Goal: Information Seeking & Learning: Learn about a topic

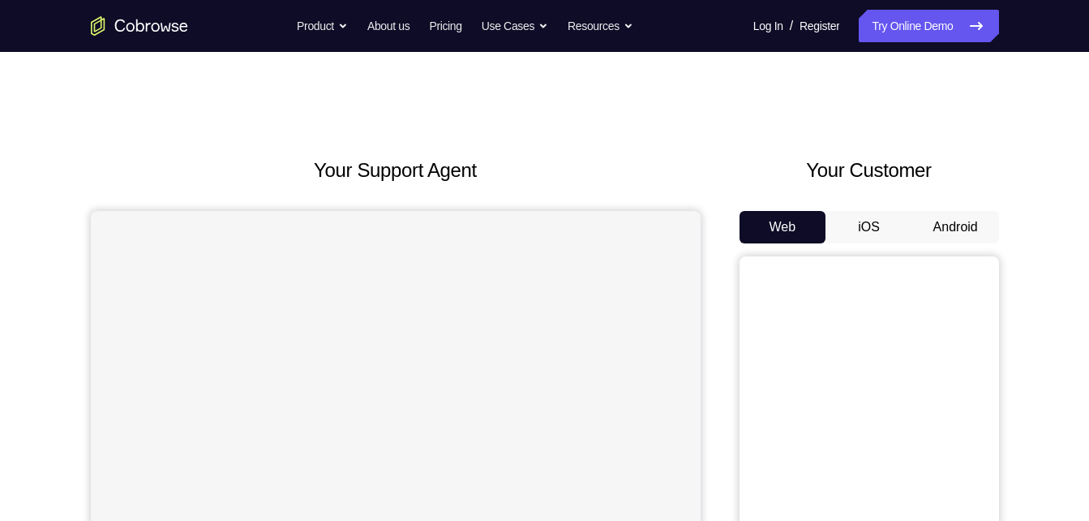
click at [886, 228] on button "iOS" at bounding box center [869, 227] width 87 height 32
click at [949, 226] on button "Android" at bounding box center [956, 227] width 87 height 32
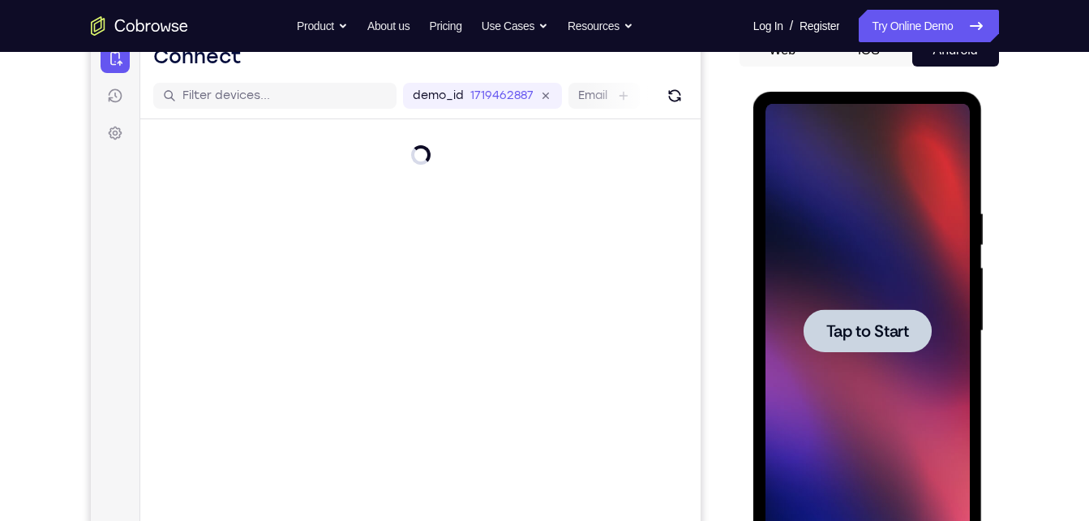
click at [867, 339] on span "Tap to Start" at bounding box center [868, 331] width 83 height 16
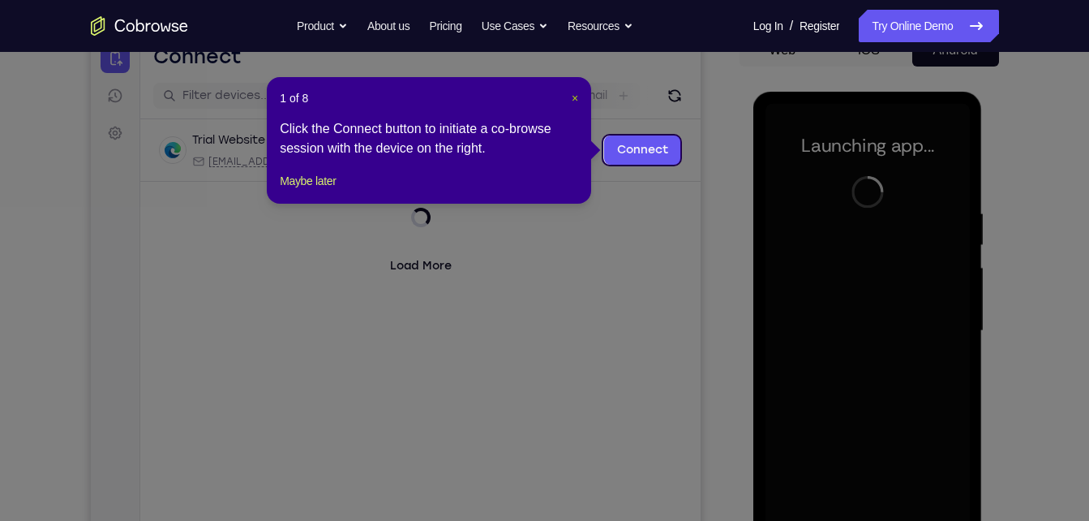
click at [572, 94] on span "×" at bounding box center [575, 98] width 6 height 13
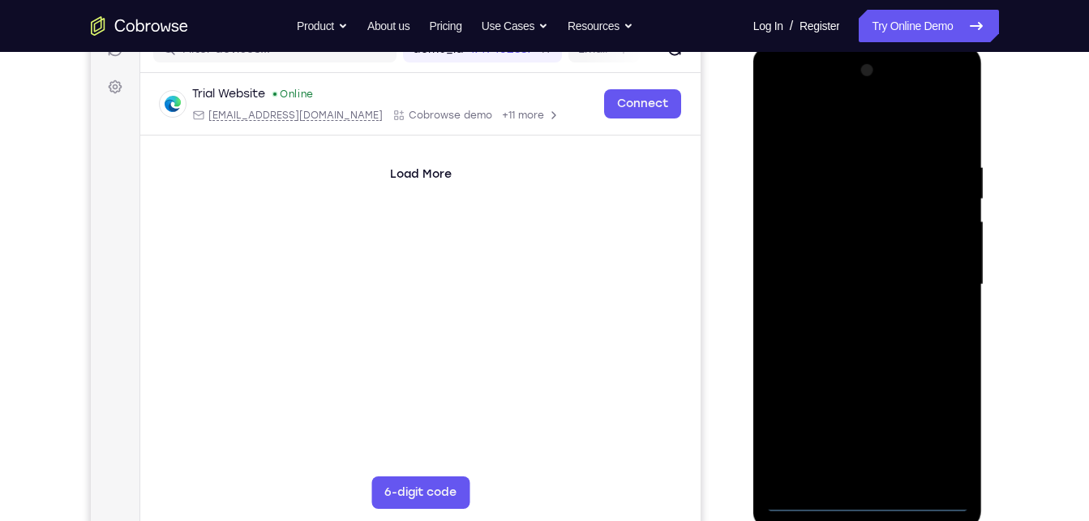
scroll to position [231, 0]
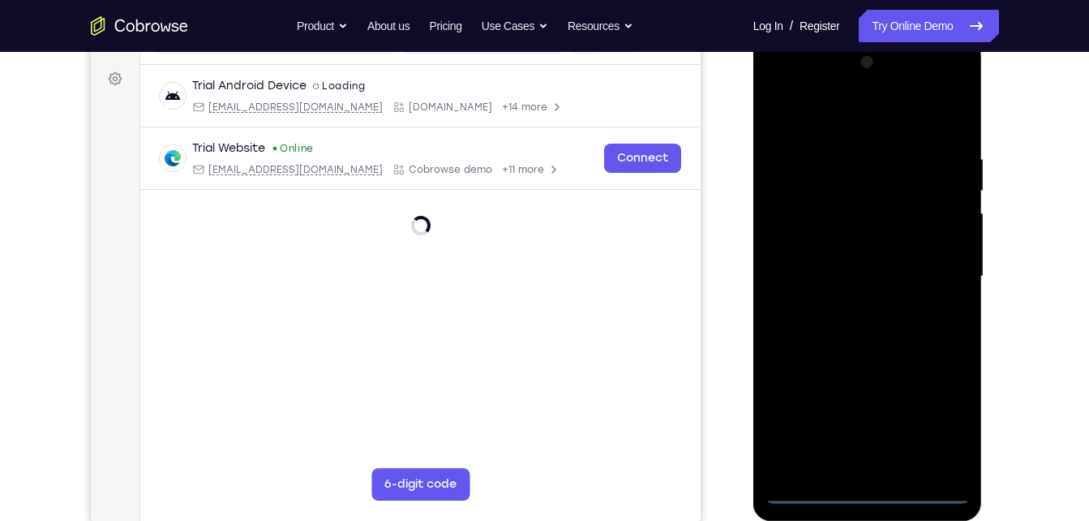
click at [869, 488] on div at bounding box center [868, 276] width 204 height 454
click at [934, 410] on div at bounding box center [868, 276] width 204 height 454
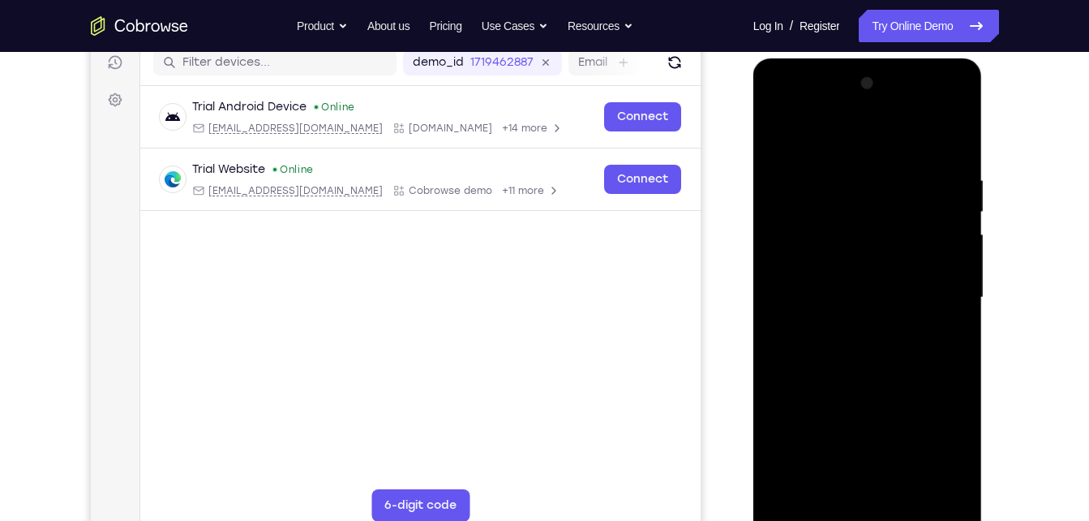
scroll to position [190, 0]
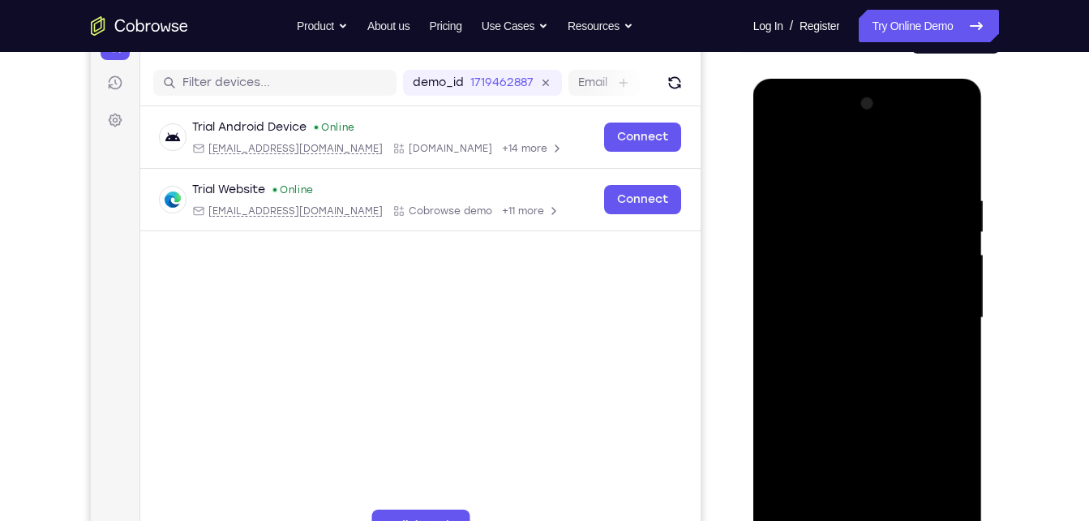
click at [780, 129] on div at bounding box center [868, 318] width 204 height 454
click at [794, 273] on div at bounding box center [868, 318] width 204 height 454
click at [851, 315] on div at bounding box center [868, 318] width 204 height 454
click at [860, 304] on div at bounding box center [868, 318] width 204 height 454
click at [872, 329] on div at bounding box center [868, 318] width 204 height 454
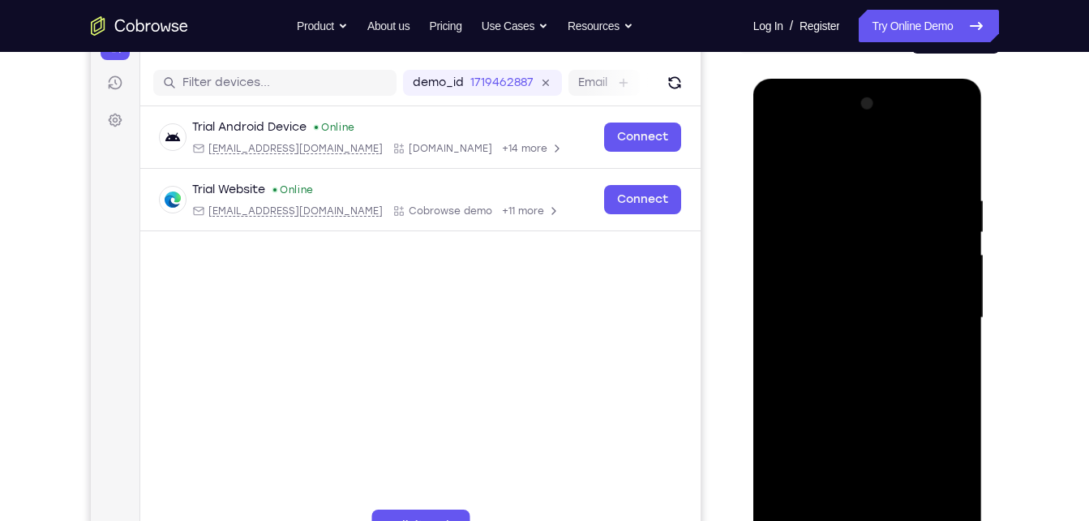
click at [865, 359] on div at bounding box center [868, 318] width 204 height 454
drag, startPoint x: 884, startPoint y: 249, endPoint x: 870, endPoint y: 139, distance: 111.3
click at [870, 139] on div at bounding box center [868, 318] width 204 height 454
click at [866, 300] on div at bounding box center [868, 318] width 204 height 454
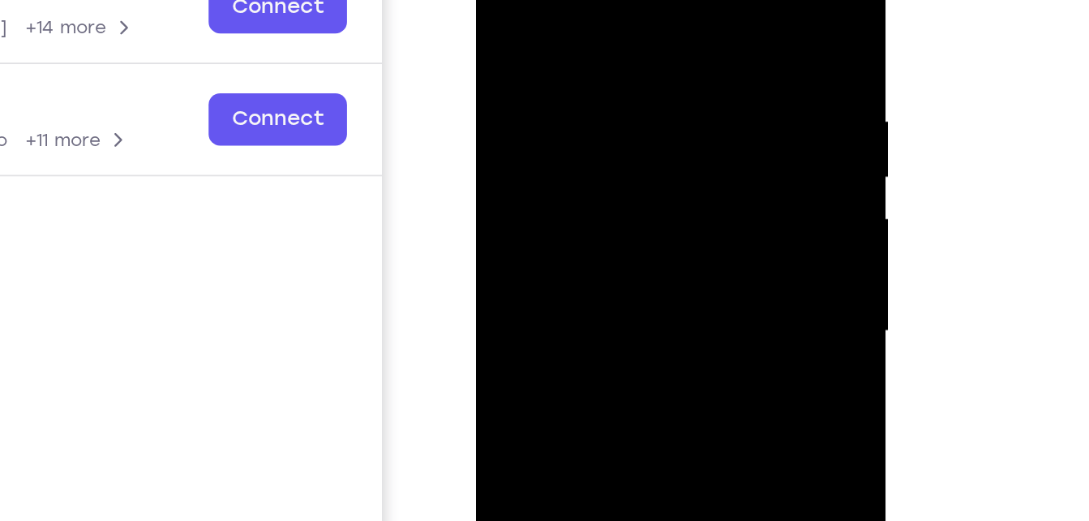
click at [584, 187] on div at bounding box center [590, 142] width 204 height 454
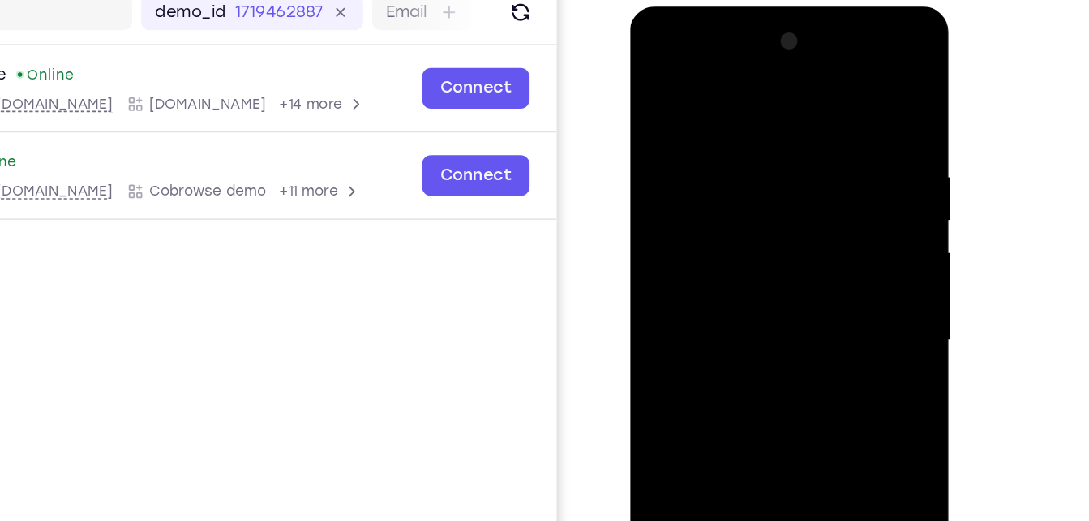
click at [828, 271] on div at bounding box center [744, 246] width 204 height 454
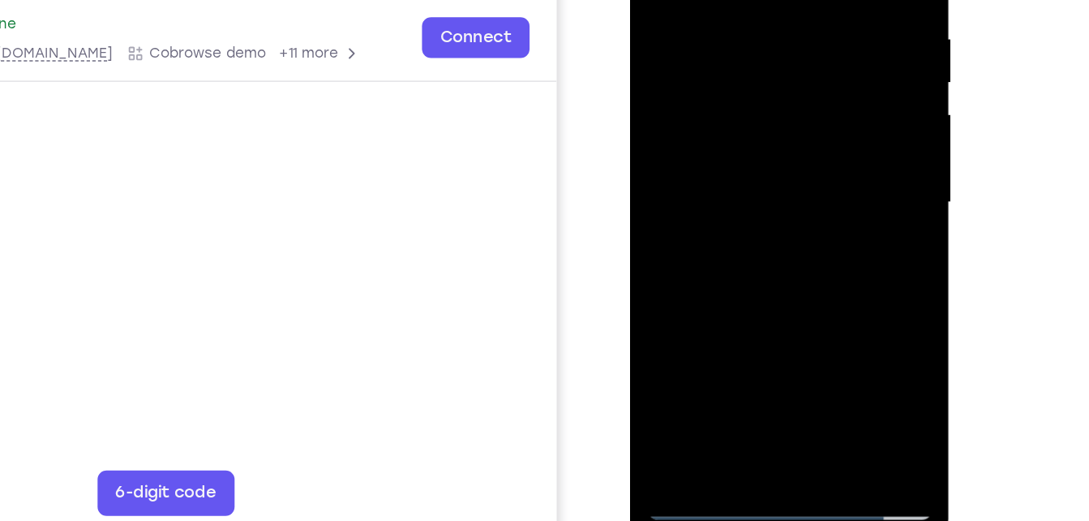
scroll to position [226, 0]
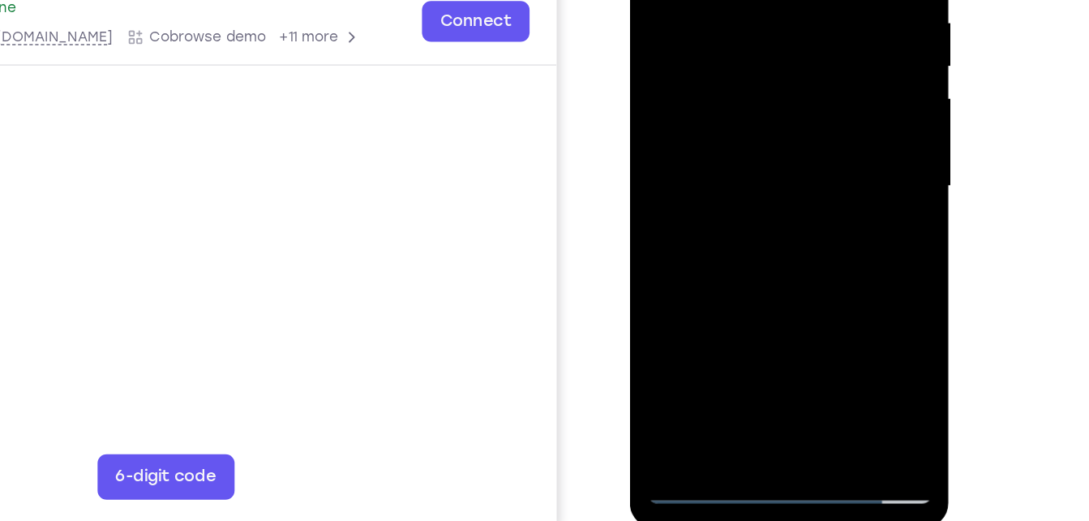
click at [750, 284] on div at bounding box center [744, 92] width 204 height 454
click at [766, 286] on div at bounding box center [744, 92] width 204 height 454
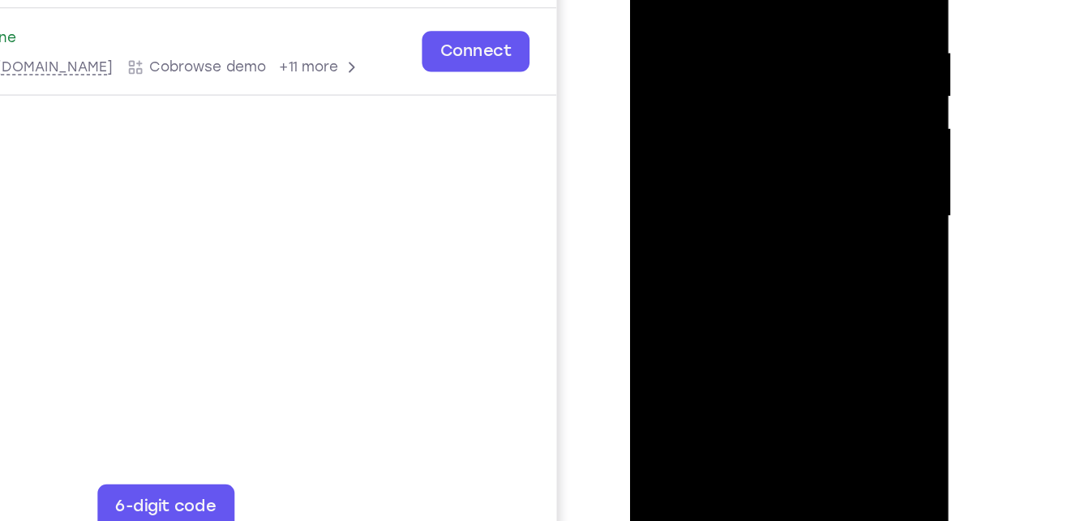
drag, startPoint x: 739, startPoint y: 242, endPoint x: 735, endPoint y: 83, distance: 159.0
click at [735, 83] on div at bounding box center [744, 122] width 204 height 454
click at [736, 290] on div at bounding box center [744, 122] width 204 height 454
click at [745, 164] on div at bounding box center [744, 122] width 204 height 454
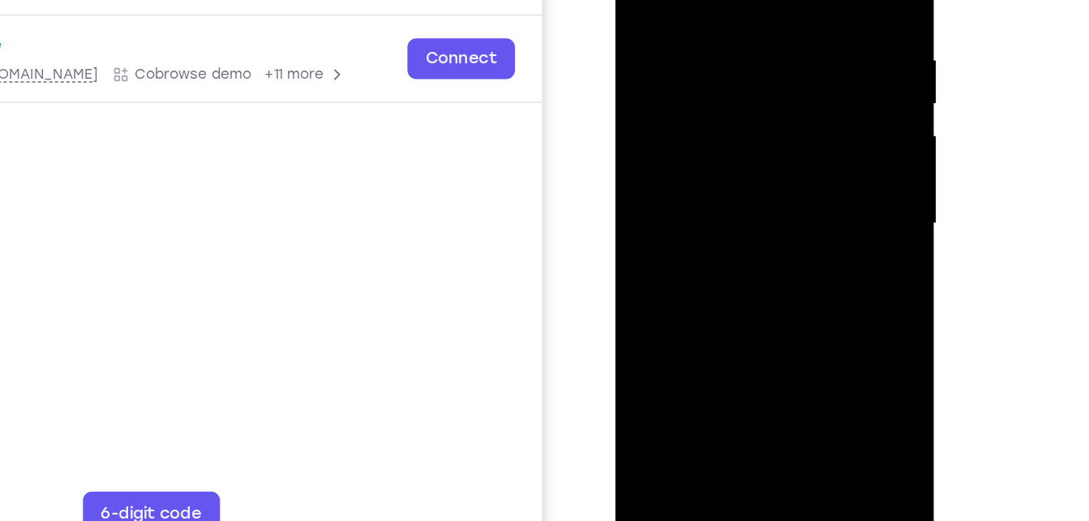
click at [757, 299] on div at bounding box center [730, 130] width 204 height 454
click at [728, 165] on div at bounding box center [730, 130] width 204 height 454
click at [701, 187] on div at bounding box center [730, 130] width 204 height 454
drag, startPoint x: 701, startPoint y: 187, endPoint x: 714, endPoint y: -1, distance: 188.6
click at [714, 0] on div at bounding box center [730, 130] width 204 height 454
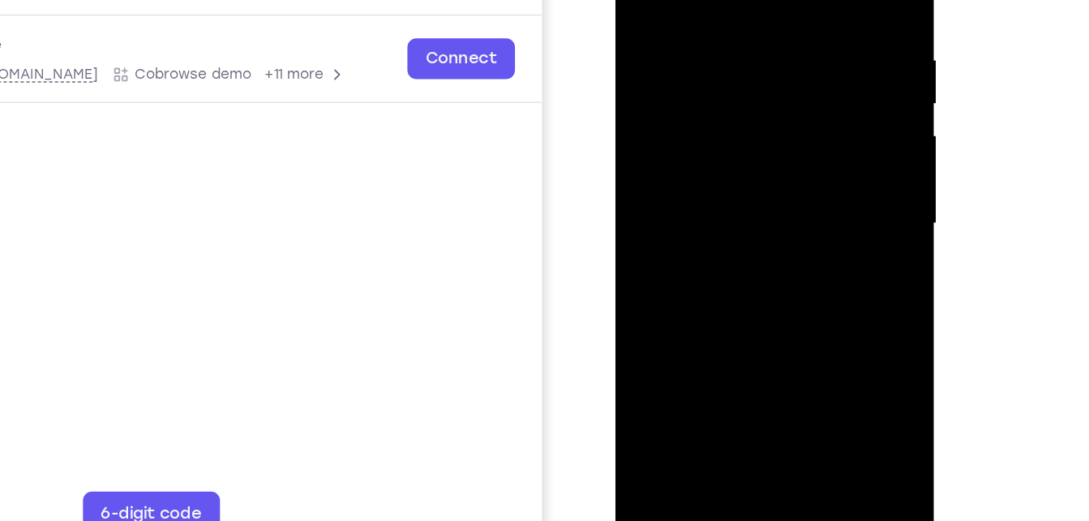
click at [720, 295] on div at bounding box center [730, 130] width 204 height 454
click at [737, 163] on div at bounding box center [730, 130] width 204 height 454
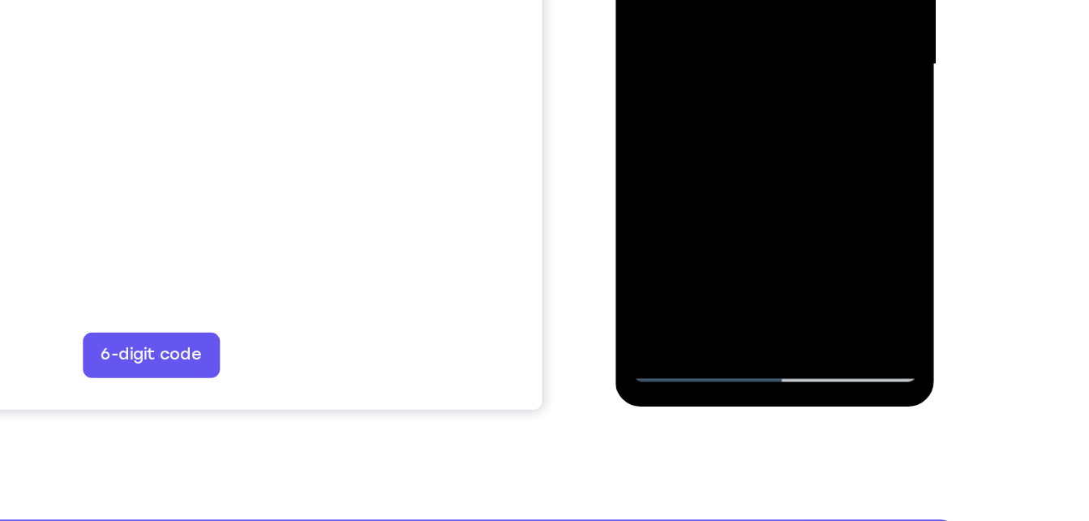
scroll to position [316, 0]
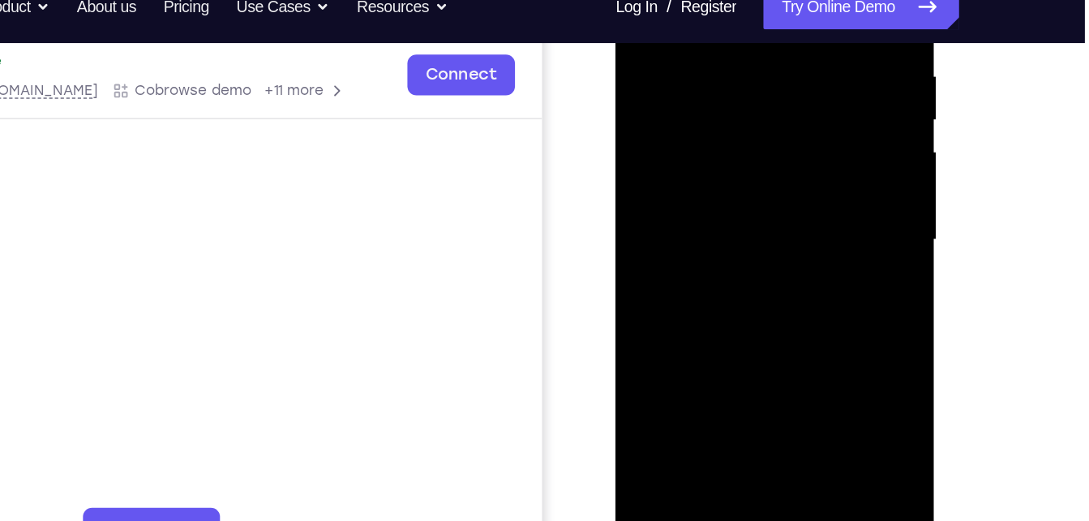
click at [721, 196] on div at bounding box center [730, 146] width 204 height 454
click at [805, 176] on div at bounding box center [730, 146] width 204 height 454
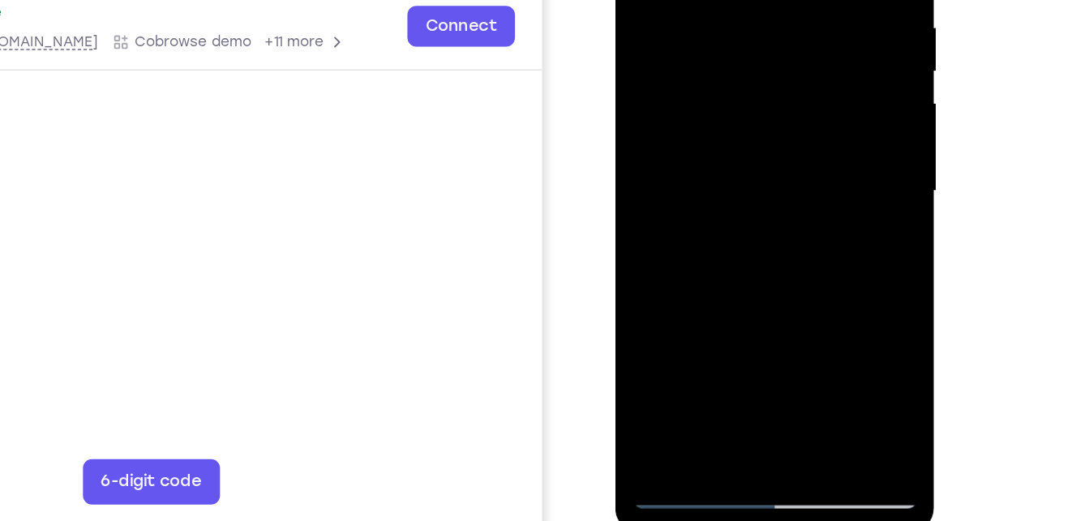
click at [721, 293] on div at bounding box center [730, 97] width 204 height 454
click at [737, 138] on div at bounding box center [730, 97] width 204 height 454
click at [720, 183] on div at bounding box center [730, 97] width 204 height 454
drag, startPoint x: 771, startPoint y: 230, endPoint x: 762, endPoint y: 92, distance: 137.4
click at [762, 92] on div at bounding box center [730, 97] width 204 height 454
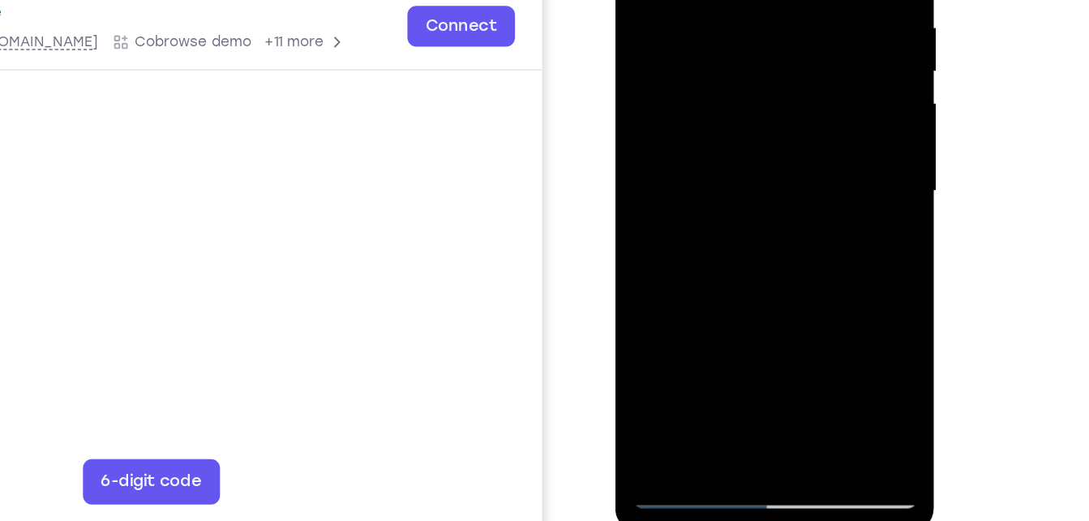
click at [720, 268] on div at bounding box center [730, 97] width 204 height 454
click at [732, 140] on div at bounding box center [730, 97] width 204 height 454
click at [667, 307] on div at bounding box center [730, 97] width 204 height 454
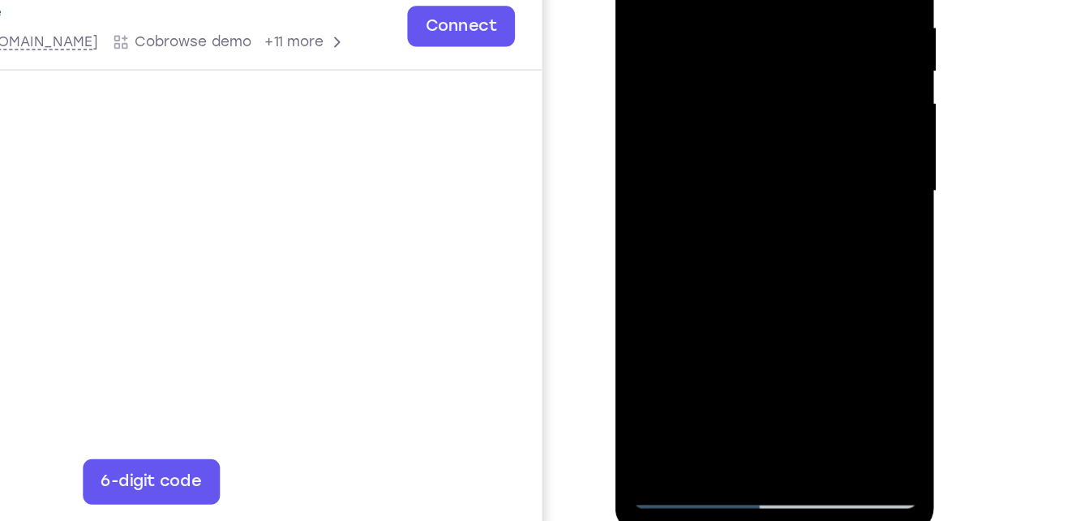
click at [750, 75] on div at bounding box center [730, 97] width 204 height 454
click at [739, 15] on div at bounding box center [730, 97] width 204 height 454
click at [740, 49] on div at bounding box center [730, 97] width 204 height 454
click at [730, 150] on div at bounding box center [730, 97] width 204 height 454
click at [788, 144] on div at bounding box center [730, 97] width 204 height 454
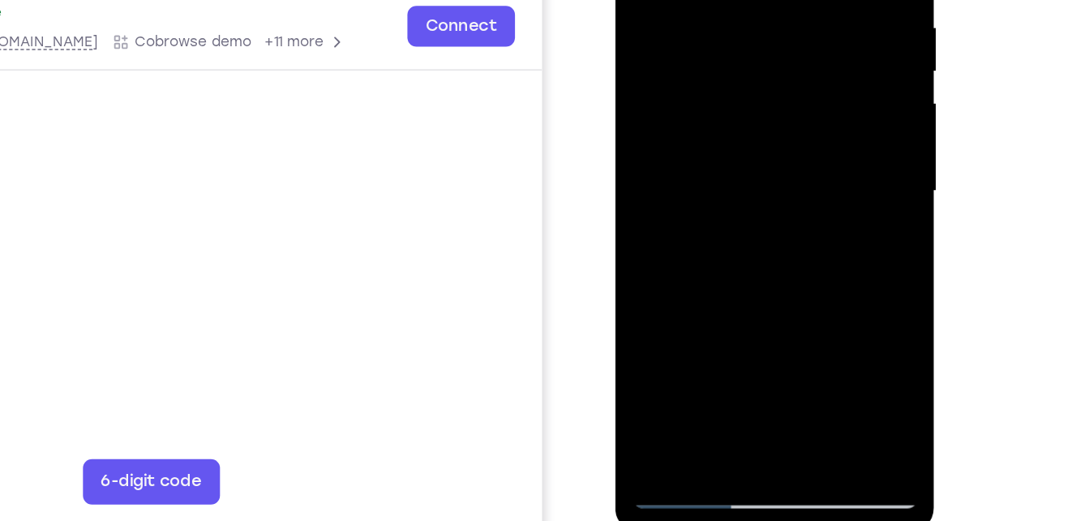
click at [672, 109] on div at bounding box center [730, 97] width 204 height 454
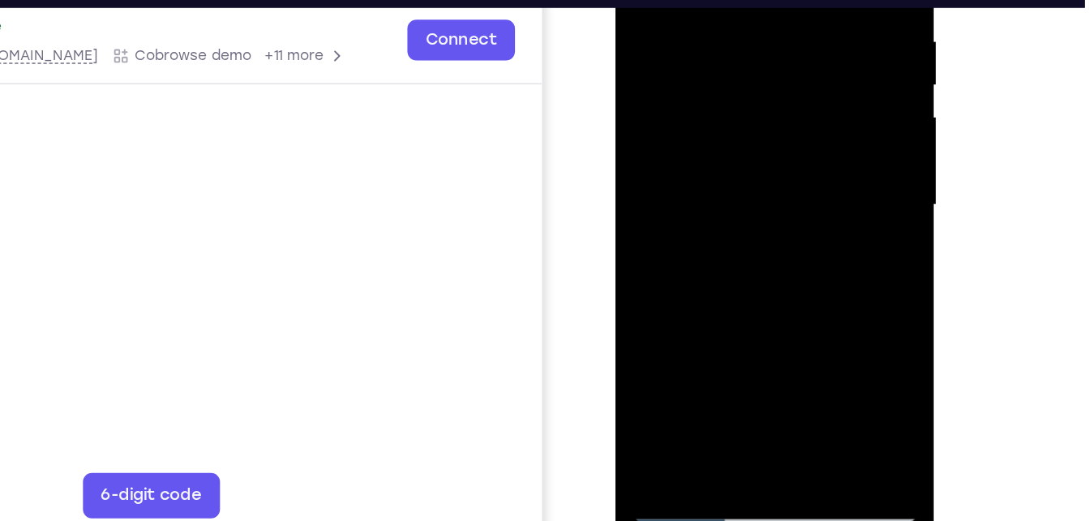
click at [672, 321] on div at bounding box center [730, 110] width 204 height 454
click at [790, 152] on div at bounding box center [730, 110] width 204 height 454
click at [669, 132] on div at bounding box center [730, 110] width 204 height 454
drag, startPoint x: 689, startPoint y: 240, endPoint x: 702, endPoint y: 92, distance: 148.1
click at [702, 92] on div at bounding box center [730, 110] width 204 height 454
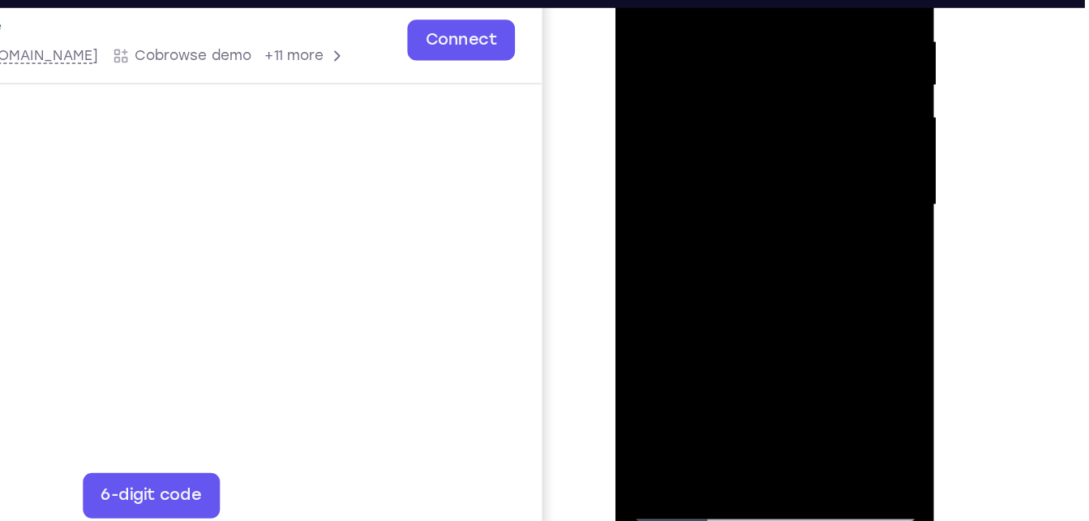
drag, startPoint x: 689, startPoint y: 221, endPoint x: 720, endPoint y: 79, distance: 145.3
click at [720, 79] on div at bounding box center [730, 110] width 204 height 454
drag, startPoint x: 693, startPoint y: 241, endPoint x: 727, endPoint y: 47, distance: 196.8
click at [727, 47] on div at bounding box center [730, 110] width 204 height 454
drag, startPoint x: 664, startPoint y: 320, endPoint x: 693, endPoint y: 196, distance: 127.5
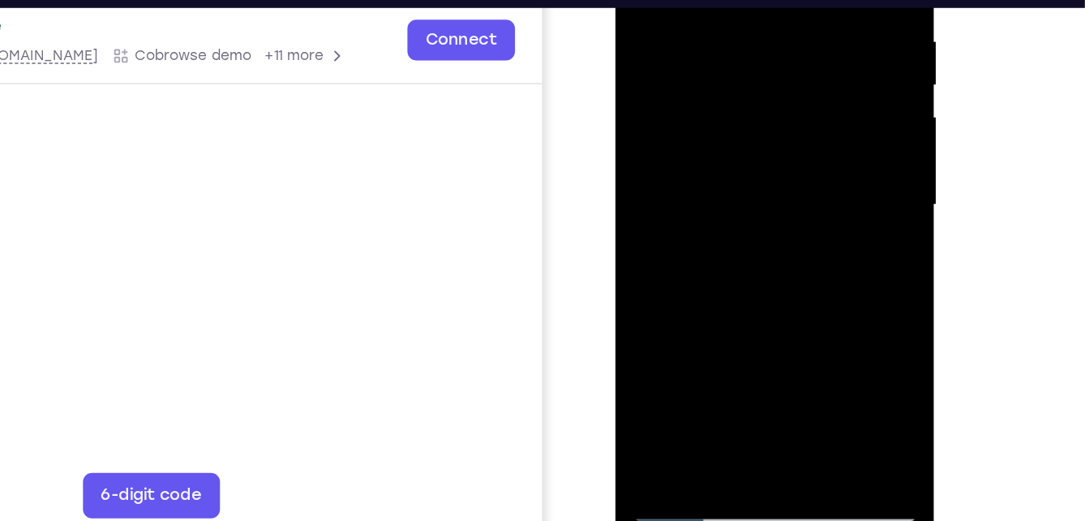
click at [693, 196] on div at bounding box center [730, 110] width 204 height 454
drag, startPoint x: 694, startPoint y: 222, endPoint x: 727, endPoint y: -19, distance: 243.2
click at [727, 0] on div at bounding box center [730, 110] width 204 height 454
drag, startPoint x: 701, startPoint y: 234, endPoint x: 734, endPoint y: 33, distance: 203.1
click at [734, 33] on div at bounding box center [730, 110] width 204 height 454
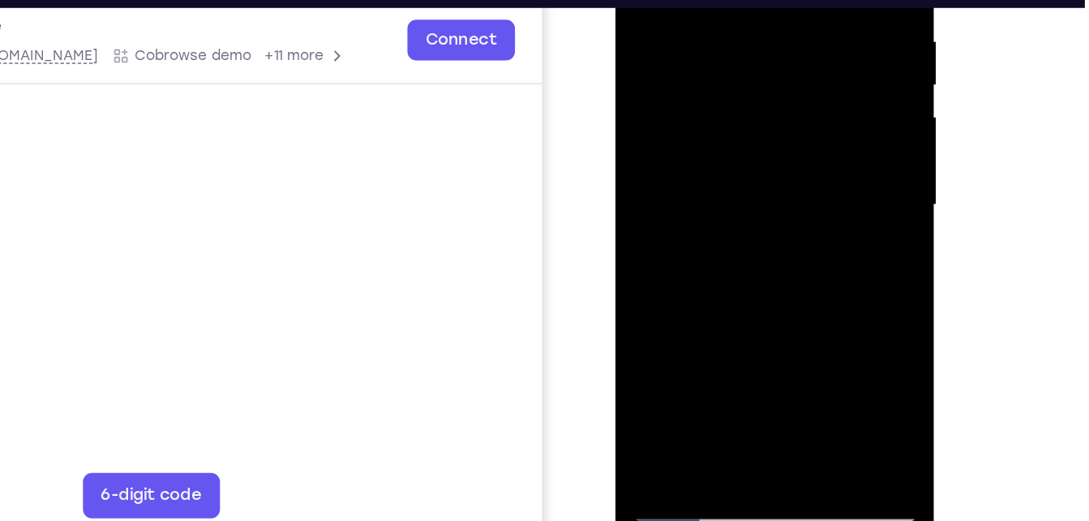
drag, startPoint x: 697, startPoint y: 226, endPoint x: 766, endPoint y: -59, distance: 292.9
click at [766, 0] on div at bounding box center [730, 110] width 204 height 454
drag, startPoint x: 704, startPoint y: 219, endPoint x: 789, endPoint y: -79, distance: 310.4
click at [789, 0] on div at bounding box center [730, 110] width 204 height 454
drag, startPoint x: 698, startPoint y: 207, endPoint x: 773, endPoint y: -79, distance: 295.9
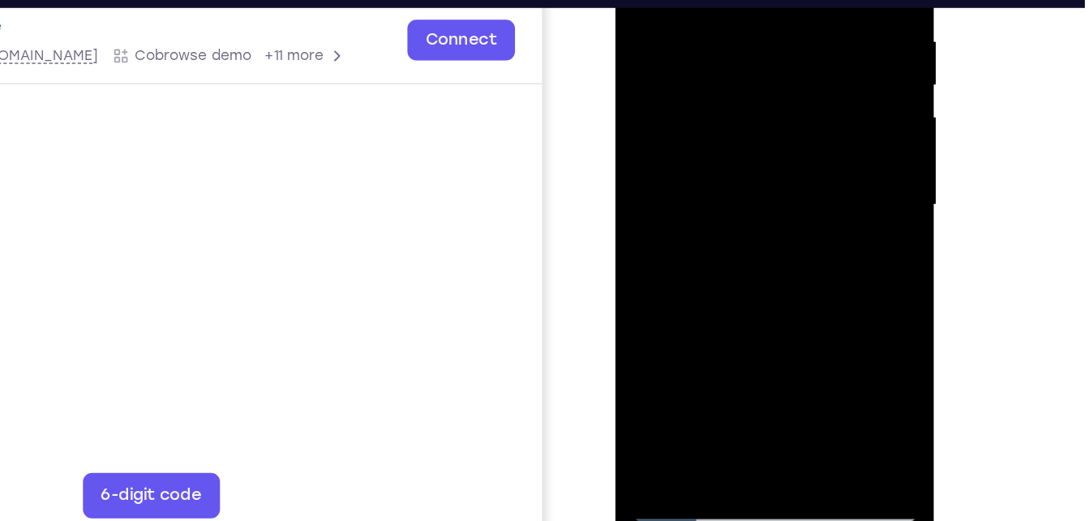
click at [773, 0] on div at bounding box center [730, 110] width 204 height 454
click at [668, 319] on div at bounding box center [730, 110] width 204 height 454
click at [675, 325] on div at bounding box center [730, 110] width 204 height 454
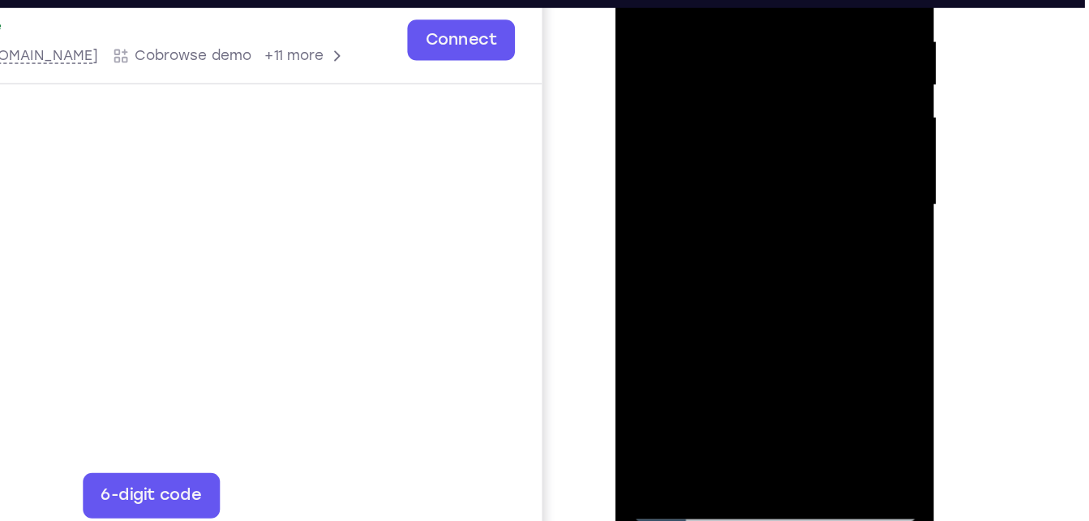
click at [675, 325] on div at bounding box center [730, 110] width 204 height 454
click at [730, 114] on div at bounding box center [730, 110] width 204 height 454
click at [728, 40] on div at bounding box center [730, 110] width 204 height 454
click at [702, 97] on div at bounding box center [730, 110] width 204 height 454
click at [702, 132] on div at bounding box center [730, 110] width 204 height 454
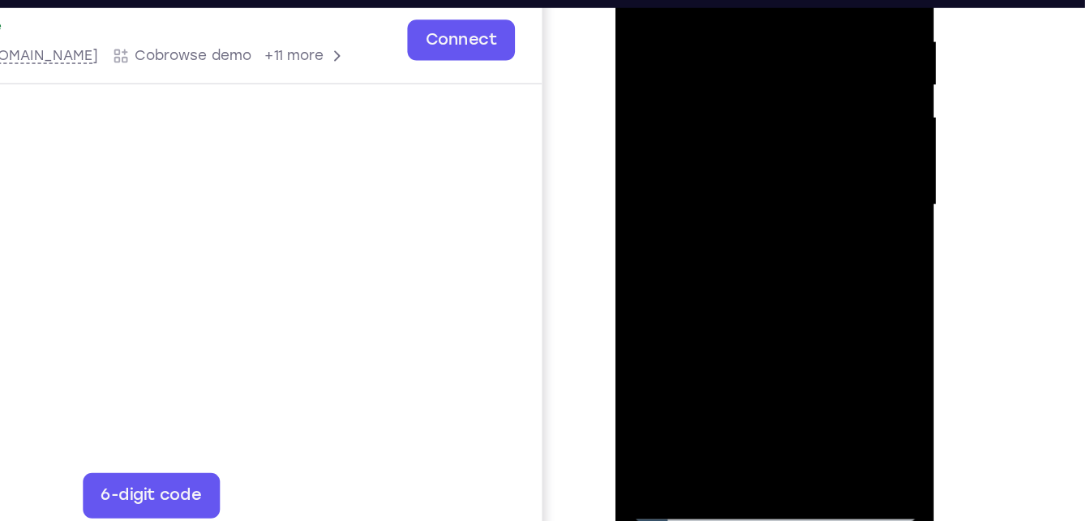
click at [724, 145] on div at bounding box center [730, 110] width 204 height 454
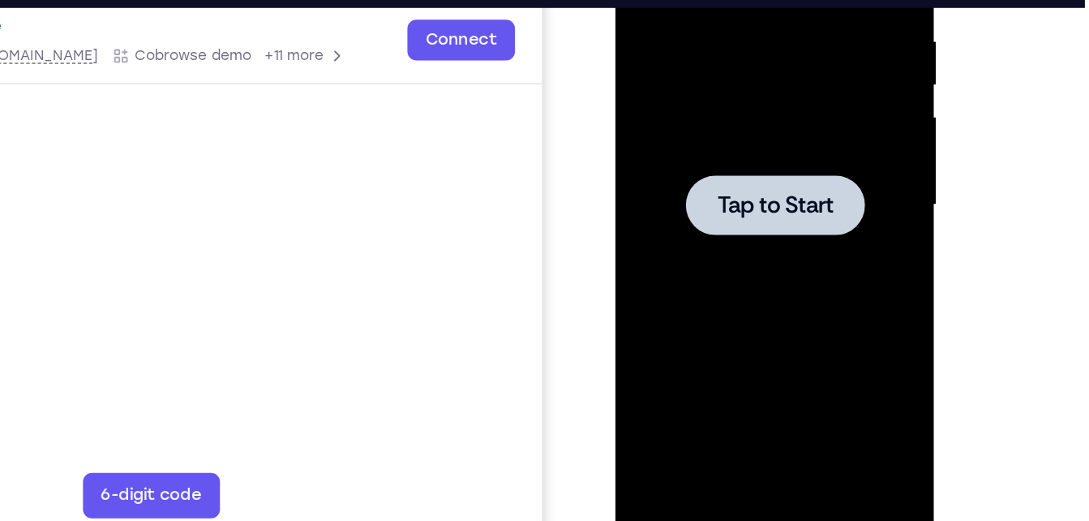
click at [234, 115] on main "demo_id 1719462887 1719462887 Email User ID Device ID Device name 6-digit code …" at bounding box center [20, 101] width 561 height 543
click at [691, 102] on span "Tap to Start" at bounding box center [730, 110] width 83 height 16
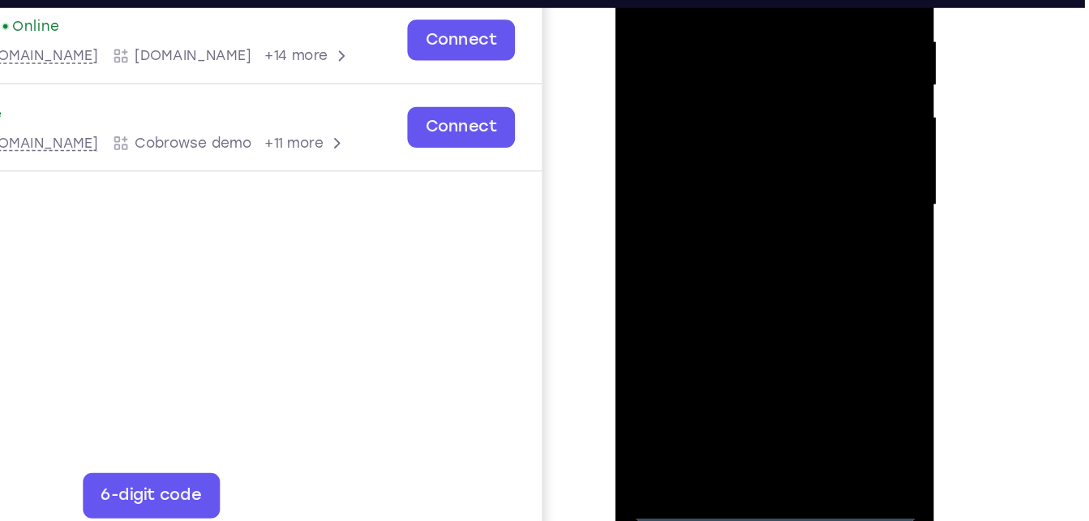
click at [731, 318] on div at bounding box center [730, 110] width 204 height 454
click at [734, 320] on div at bounding box center [730, 110] width 204 height 454
click at [796, 253] on div at bounding box center [730, 110] width 204 height 454
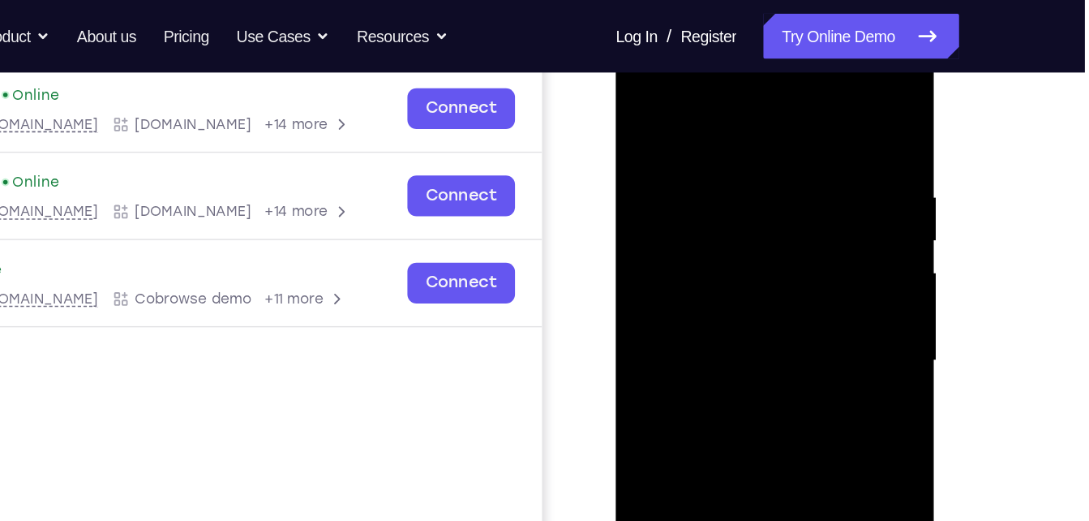
scroll to position [245, 0]
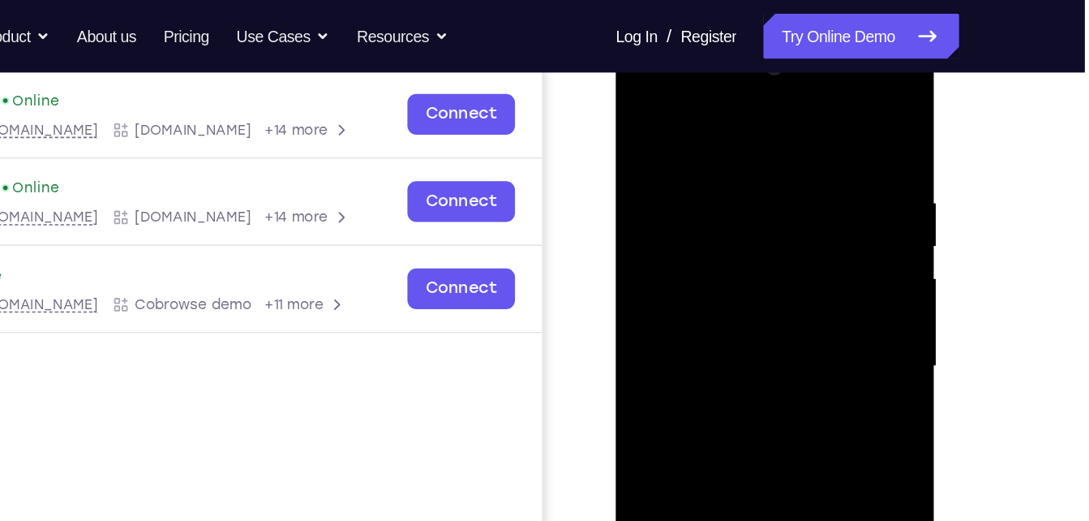
click at [639, 80] on div at bounding box center [730, 272] width 204 height 454
click at [664, 221] on div at bounding box center [730, 272] width 204 height 454
click at [712, 278] on div at bounding box center [730, 272] width 204 height 454
click at [717, 247] on div at bounding box center [730, 272] width 204 height 454
click at [725, 287] on div at bounding box center [730, 272] width 204 height 454
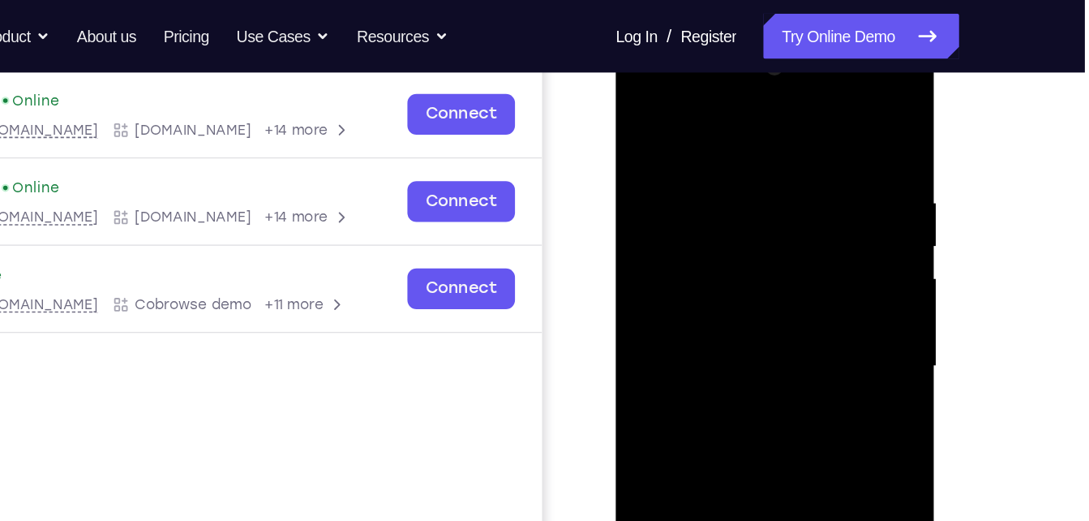
click at [732, 303] on div at bounding box center [730, 272] width 204 height 454
click at [805, 257] on div at bounding box center [730, 272] width 204 height 454
click at [775, 278] on div at bounding box center [730, 272] width 204 height 454
click at [771, 289] on div at bounding box center [730, 272] width 204 height 454
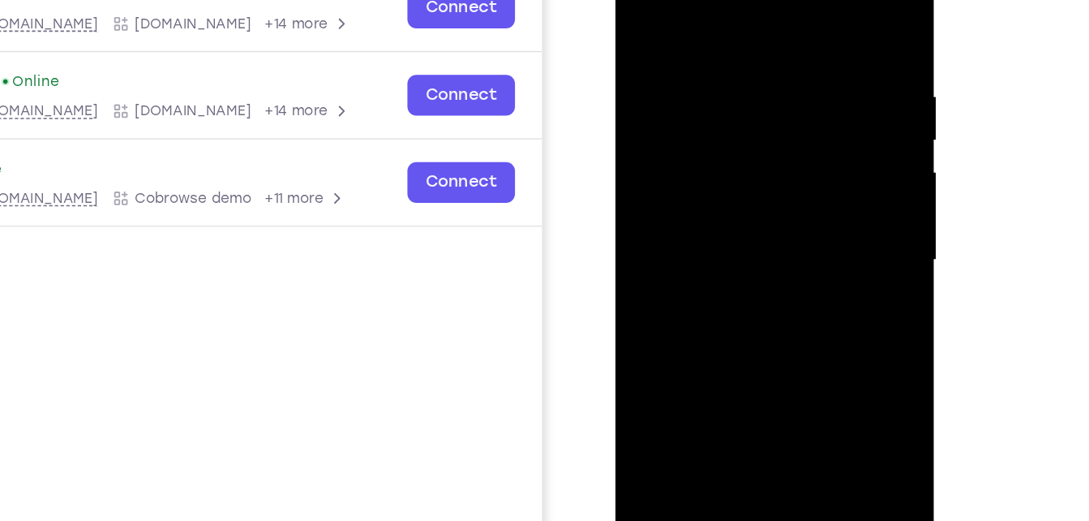
click at [757, 211] on div at bounding box center [730, 166] width 204 height 454
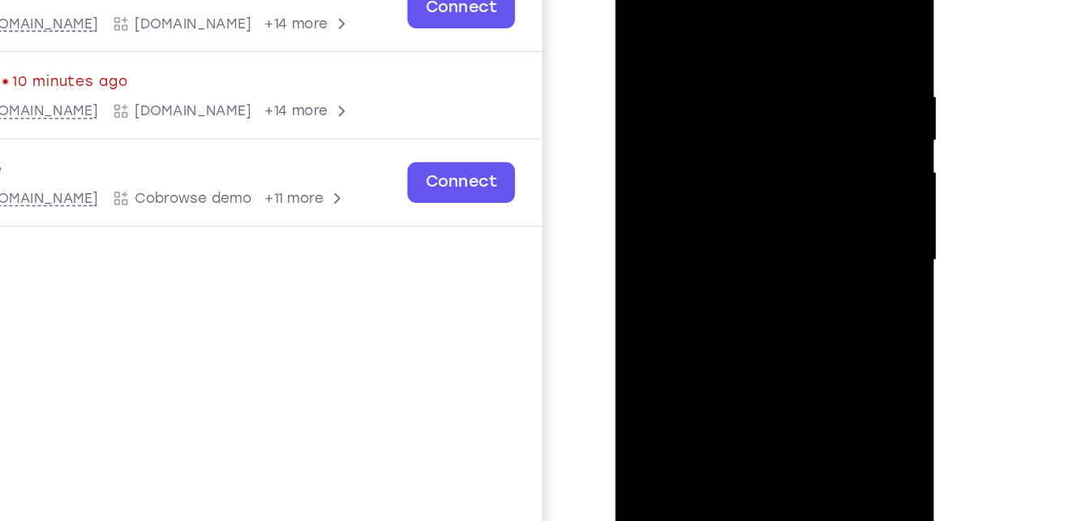
click at [730, 178] on div at bounding box center [730, 166] width 204 height 454
click at [718, 206] on div at bounding box center [730, 166] width 204 height 454
click at [720, 184] on div at bounding box center [730, 166] width 204 height 454
click at [722, 210] on div at bounding box center [730, 166] width 204 height 454
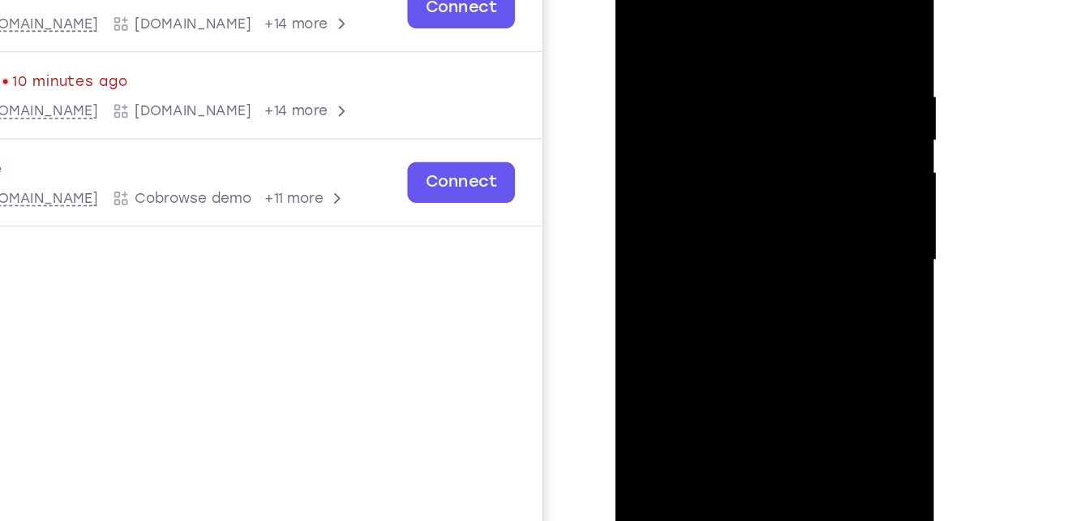
click at [720, 182] on div at bounding box center [730, 166] width 204 height 454
click at [710, 208] on div at bounding box center [730, 166] width 204 height 454
click at [735, 180] on div at bounding box center [730, 166] width 204 height 454
click at [731, 205] on div at bounding box center [730, 166] width 204 height 454
click at [722, 268] on div at bounding box center [730, 166] width 204 height 454
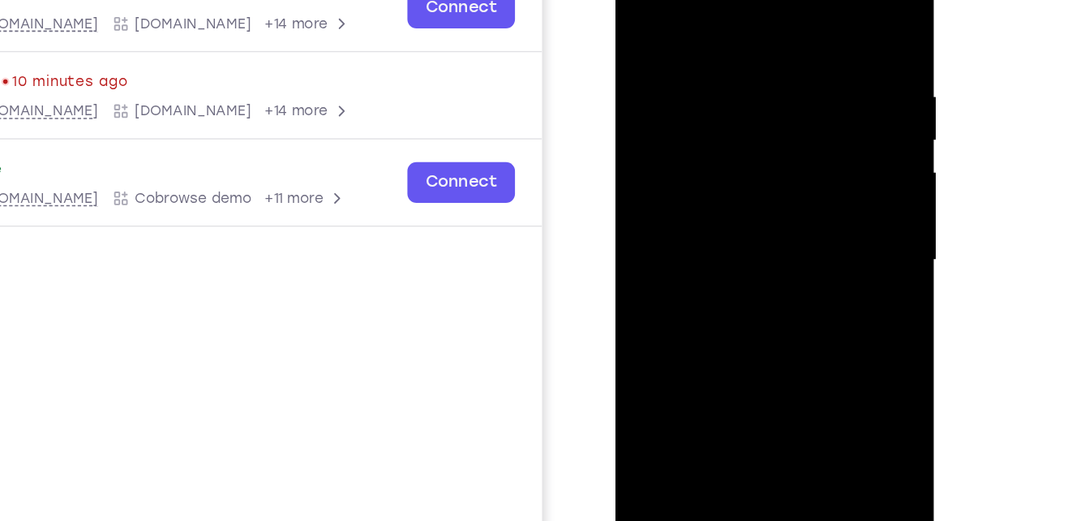
drag, startPoint x: 761, startPoint y: 121, endPoint x: 744, endPoint y: 35, distance: 87.7
click at [744, 35] on div at bounding box center [730, 166] width 204 height 454
click at [730, 151] on div at bounding box center [730, 166] width 204 height 454
click at [753, 78] on div at bounding box center [730, 166] width 204 height 454
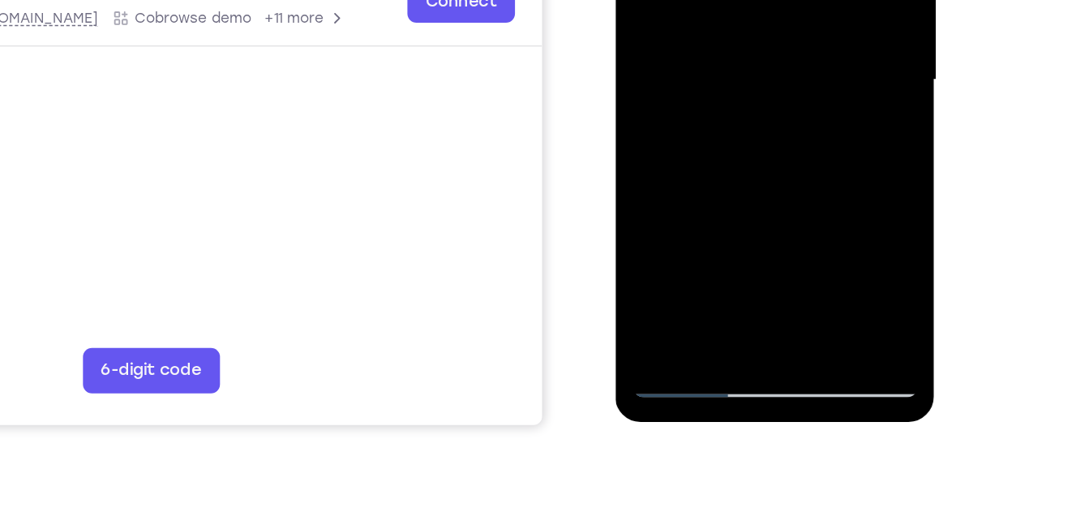
scroll to position [302, 0]
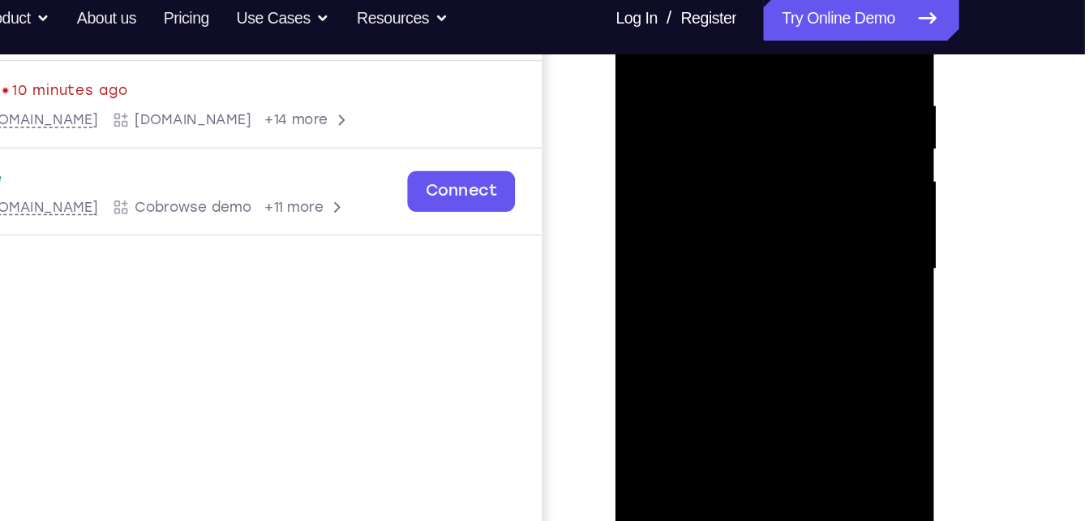
click at [725, 227] on div at bounding box center [730, 175] width 204 height 454
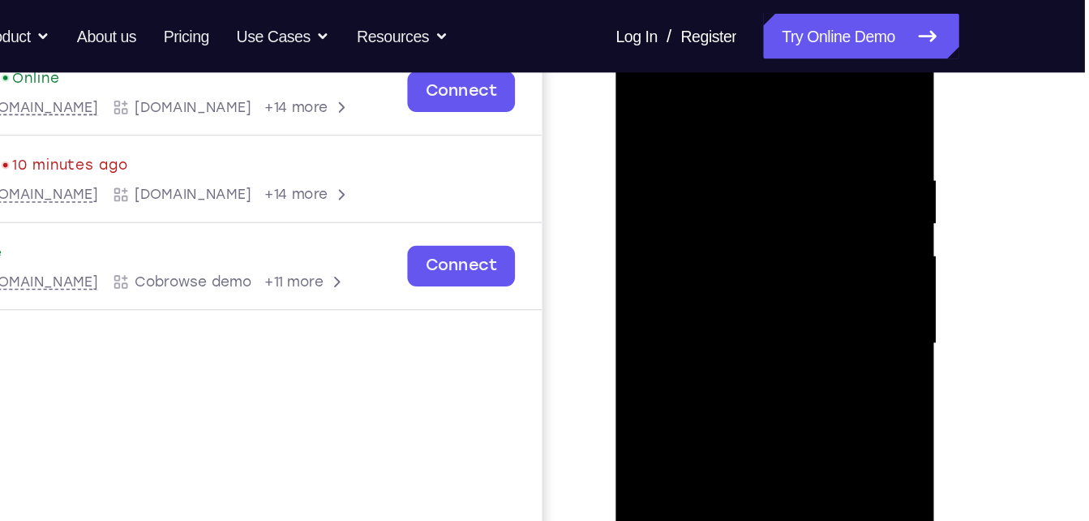
scroll to position [255, 0]
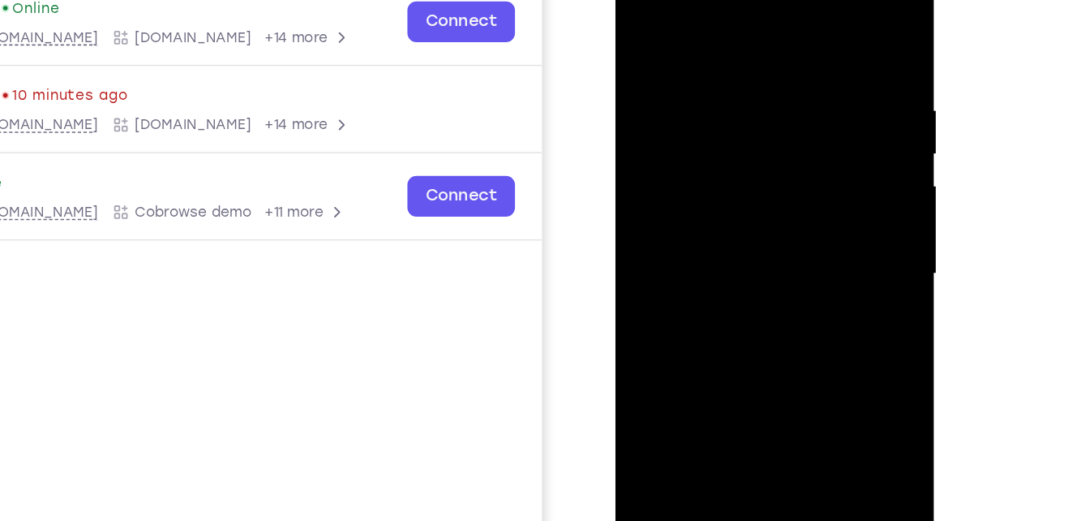
click at [798, 227] on div at bounding box center [730, 179] width 204 height 454
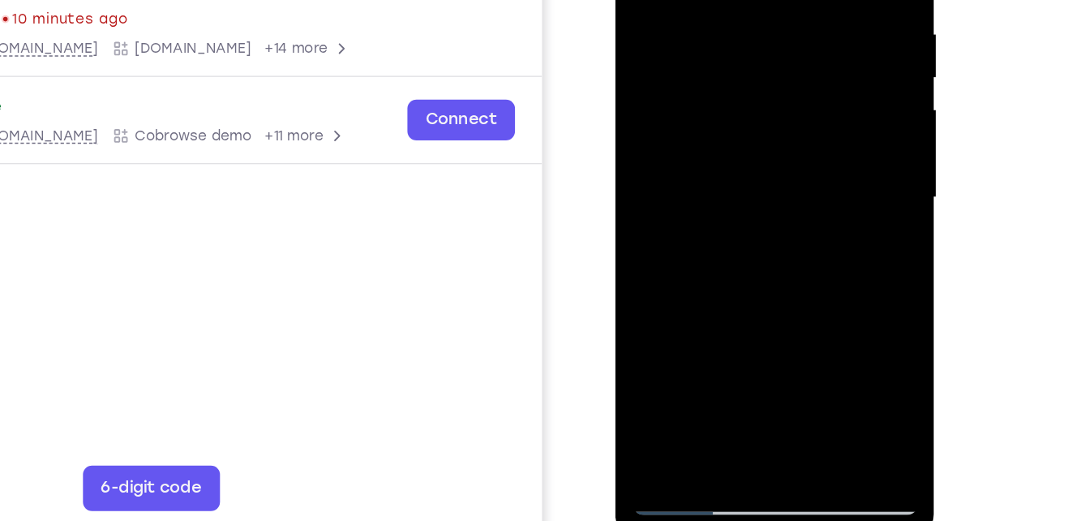
click at [669, 315] on div at bounding box center [730, 104] width 204 height 454
click at [751, 58] on div at bounding box center [730, 104] width 204 height 454
click at [721, 152] on div at bounding box center [730, 104] width 204 height 454
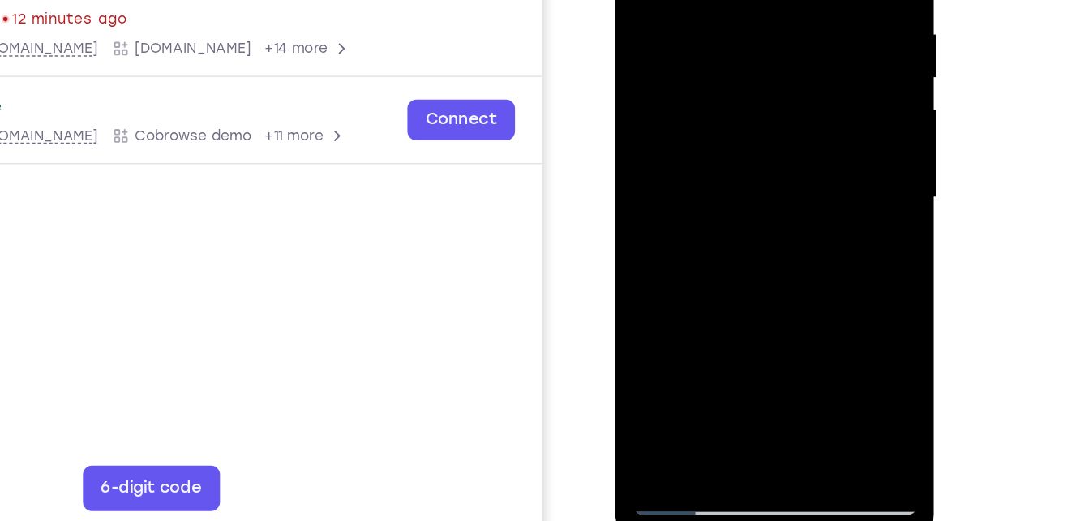
click at [820, 135] on div at bounding box center [730, 104] width 204 height 454
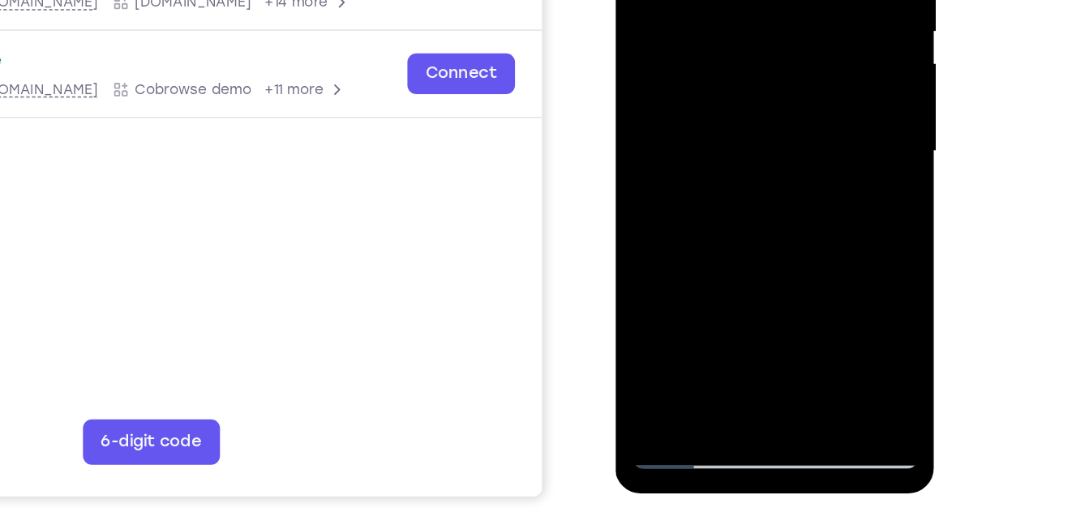
drag, startPoint x: 753, startPoint y: 229, endPoint x: 724, endPoint y: 139, distance: 94.4
click at [724, 139] on div at bounding box center [730, 57] width 204 height 454
click at [722, 226] on div at bounding box center [730, 57] width 204 height 454
click at [741, 100] on div at bounding box center [730, 57] width 204 height 454
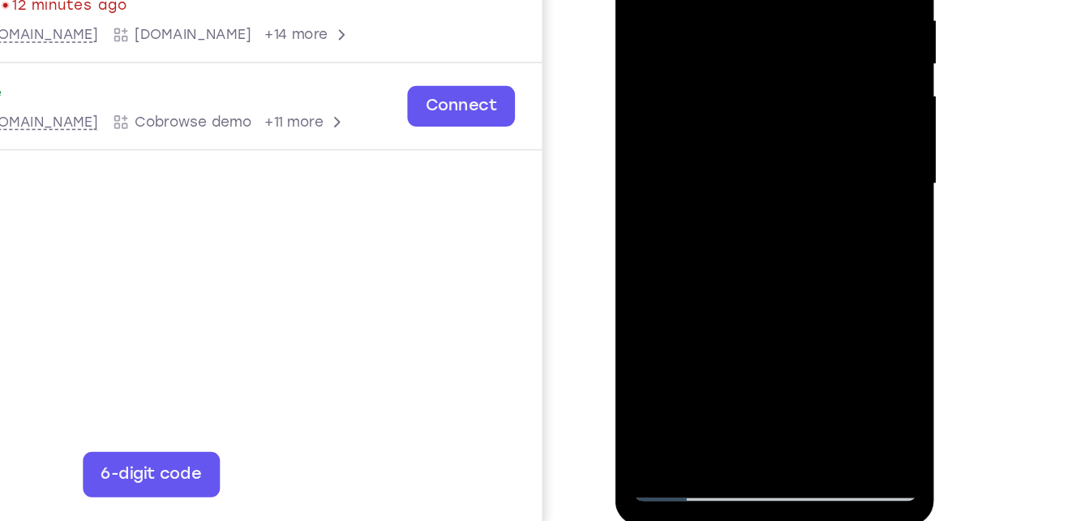
click at [669, 303] on div at bounding box center [730, 90] width 204 height 454
click at [683, 303] on div at bounding box center [730, 90] width 204 height 454
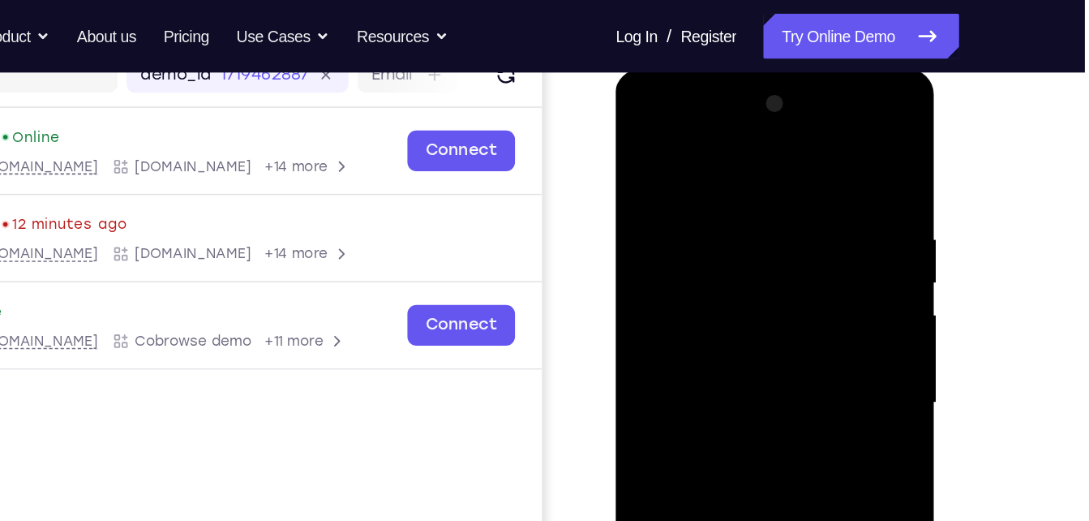
scroll to position [209, 0]
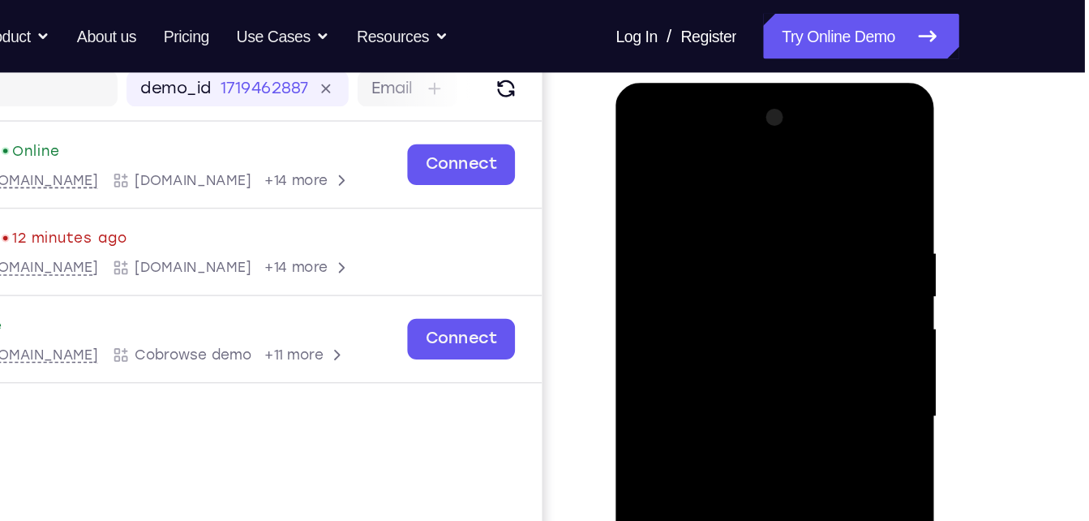
click at [795, 133] on div at bounding box center [730, 321] width 204 height 454
click at [638, 131] on div at bounding box center [730, 321] width 204 height 454
click at [791, 312] on div at bounding box center [730, 321] width 204 height 454
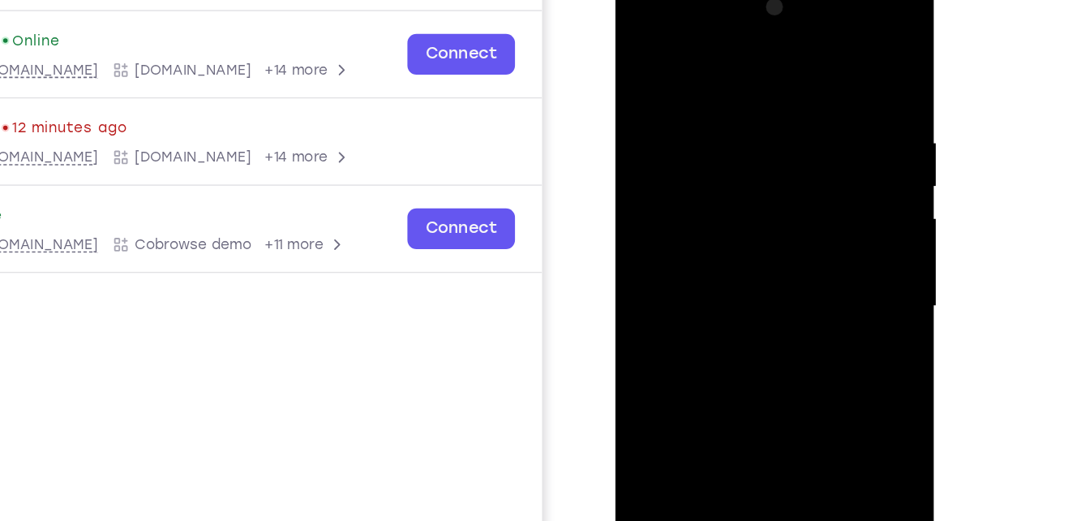
click at [715, 243] on div at bounding box center [730, 212] width 204 height 454
click at [719, 193] on div at bounding box center [730, 212] width 204 height 454
click at [721, 178] on div at bounding box center [730, 212] width 204 height 454
click at [725, 208] on div at bounding box center [730, 212] width 204 height 454
click at [718, 265] on div at bounding box center [730, 212] width 204 height 454
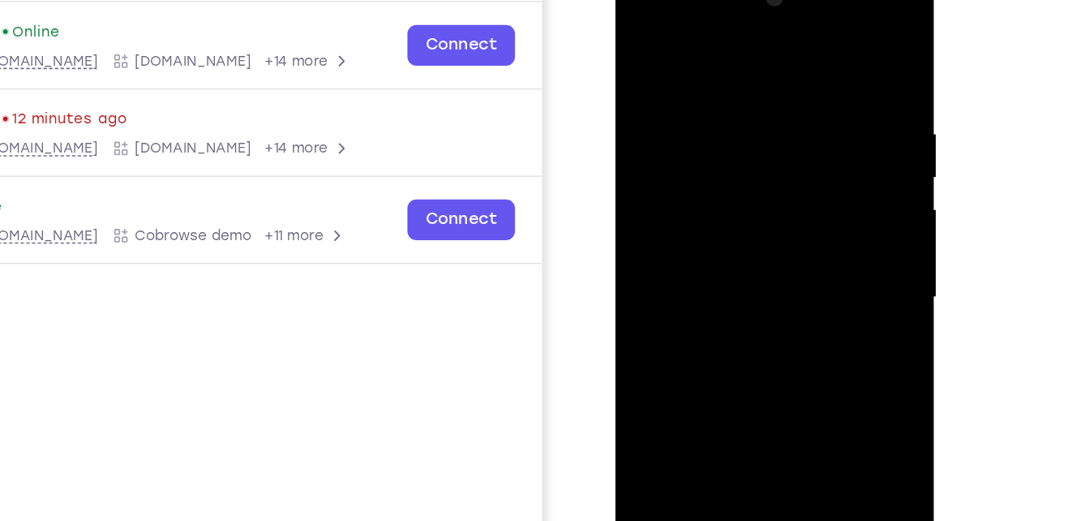
click at [718, 263] on div at bounding box center [730, 203] width 204 height 454
drag, startPoint x: 708, startPoint y: 270, endPoint x: 712, endPoint y: 145, distance: 125.0
click at [712, 145] on div at bounding box center [730, 203] width 204 height 454
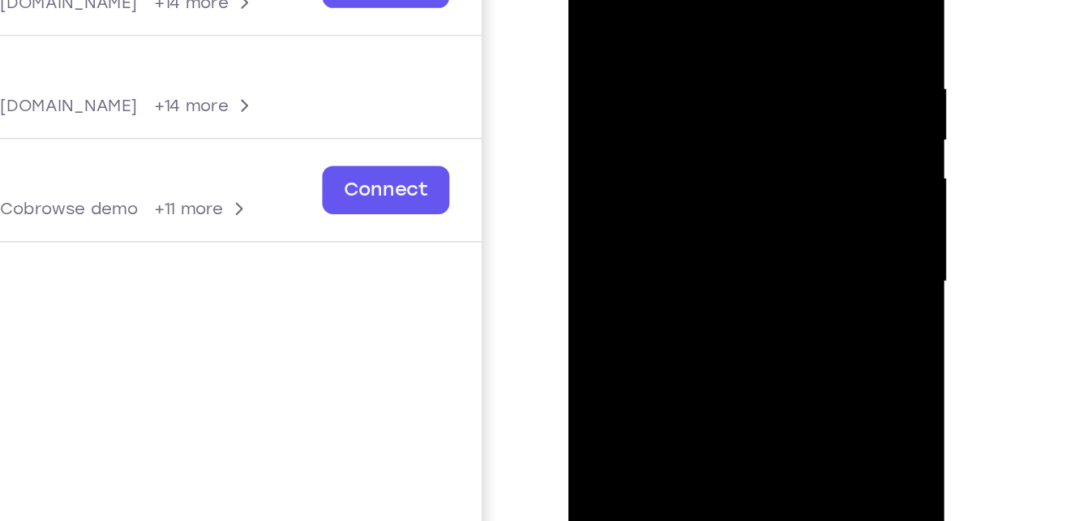
drag, startPoint x: 689, startPoint y: 179, endPoint x: 675, endPoint y: 5, distance: 174.9
click at [675, 5] on div at bounding box center [683, 127] width 204 height 454
drag, startPoint x: 688, startPoint y: 145, endPoint x: 696, endPoint y: -28, distance: 173.0
click at [696, 0] on div at bounding box center [683, 127] width 204 height 454
drag, startPoint x: 668, startPoint y: 173, endPoint x: 694, endPoint y: -18, distance: 192.3
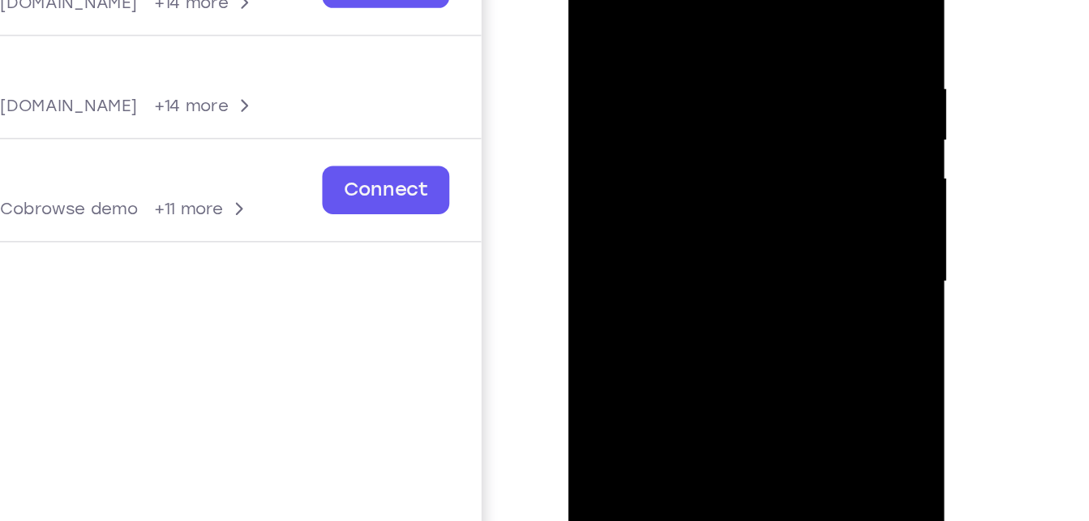
click at [694, 0] on div at bounding box center [683, 127] width 204 height 454
drag, startPoint x: 682, startPoint y: 170, endPoint x: 700, endPoint y: -18, distance: 189.0
click at [700, 0] on div at bounding box center [683, 127] width 204 height 454
click at [771, 58] on div at bounding box center [683, 127] width 204 height 454
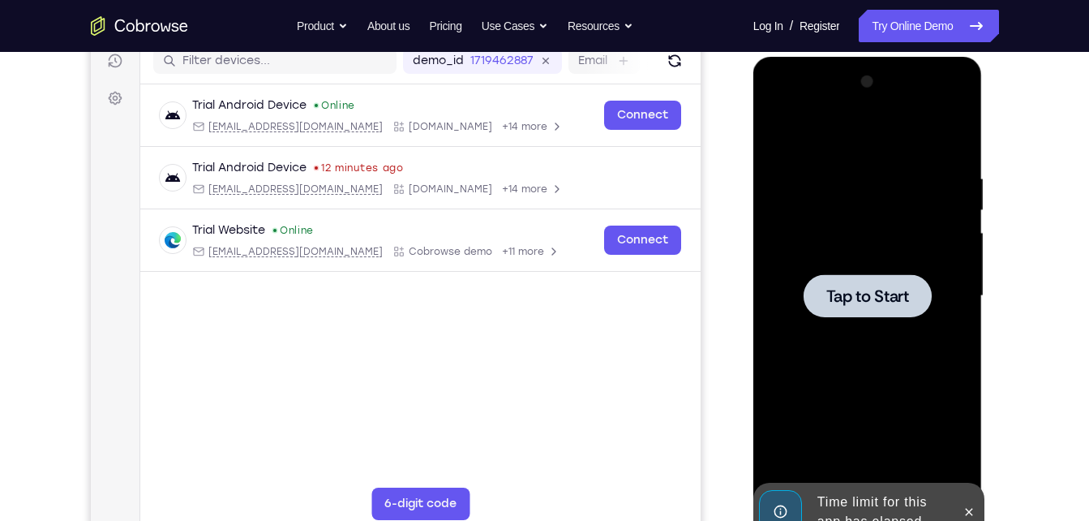
scroll to position [213, 0]
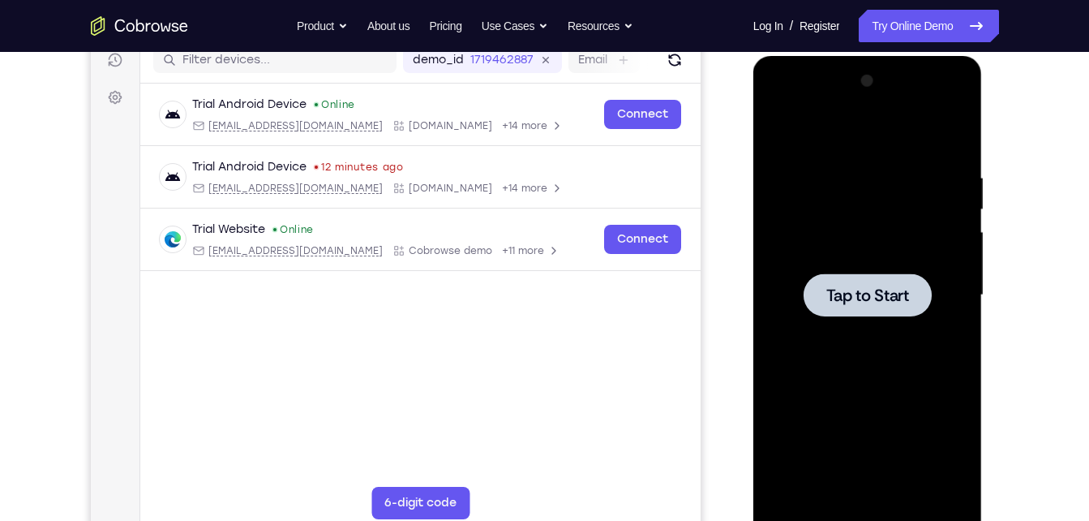
click at [866, 287] on span "Tap to Start" at bounding box center [868, 295] width 83 height 16
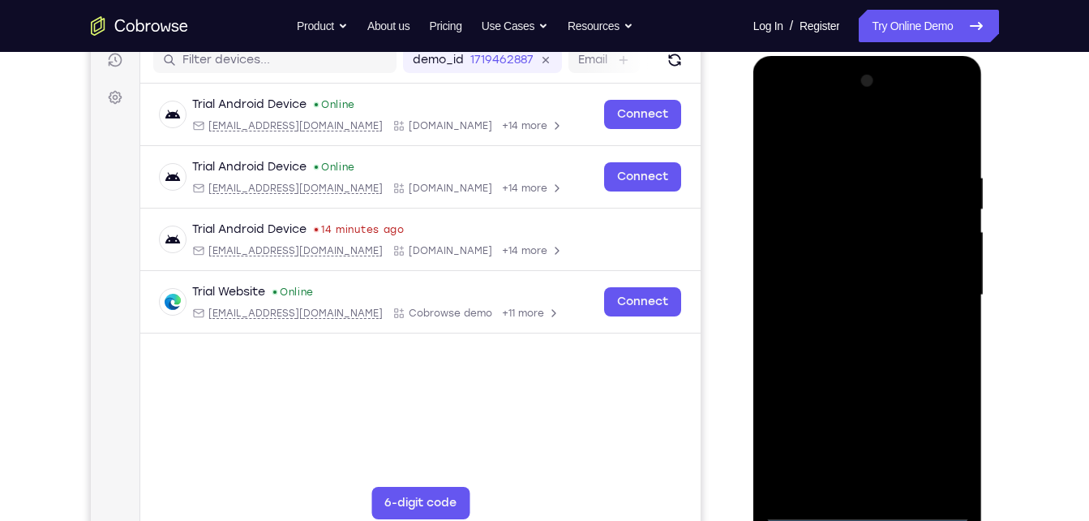
click at [866, 509] on div at bounding box center [868, 295] width 204 height 454
click at [945, 438] on div at bounding box center [868, 295] width 204 height 454
click at [769, 101] on div at bounding box center [868, 295] width 204 height 454
click at [940, 298] on div at bounding box center [868, 295] width 204 height 454
click at [846, 324] on div at bounding box center [868, 295] width 204 height 454
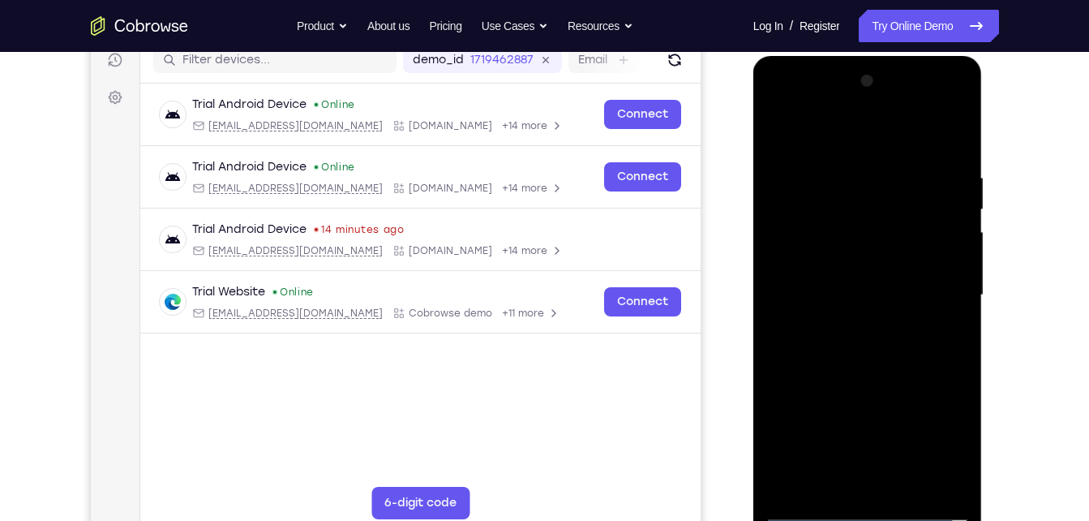
click at [850, 278] on div at bounding box center [868, 295] width 204 height 454
click at [853, 270] on div at bounding box center [868, 295] width 204 height 454
click at [852, 292] on div at bounding box center [868, 295] width 204 height 454
click at [870, 359] on div at bounding box center [868, 295] width 204 height 454
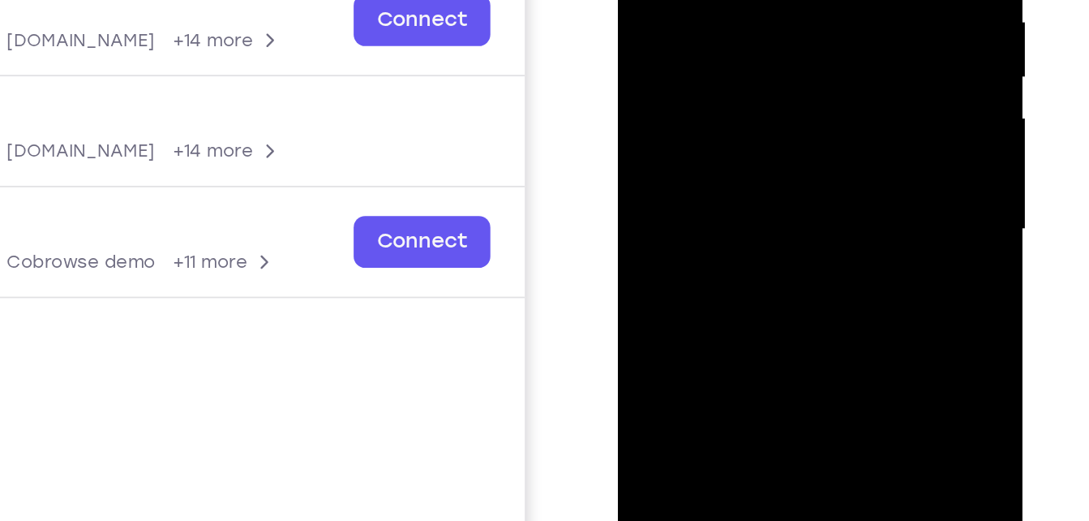
drag, startPoint x: 792, startPoint y: 129, endPoint x: 777, endPoint y: 45, distance: 84.8
click at [777, 45] on div at bounding box center [733, 45] width 204 height 454
click at [819, 38] on div at bounding box center [733, 45] width 204 height 454
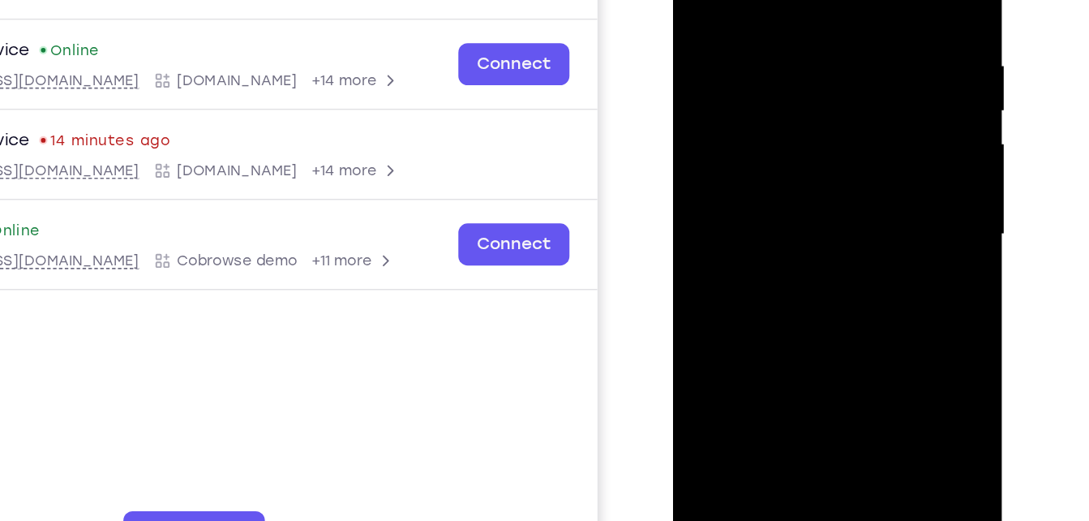
drag, startPoint x: 795, startPoint y: 247, endPoint x: 801, endPoint y: 43, distance: 203.7
click at [801, 43] on div at bounding box center [787, 130] width 204 height 454
drag, startPoint x: 769, startPoint y: 213, endPoint x: 834, endPoint y: -24, distance: 245.6
click at [834, 0] on div at bounding box center [787, 130] width 204 height 454
click at [877, 223] on div at bounding box center [787, 130] width 204 height 454
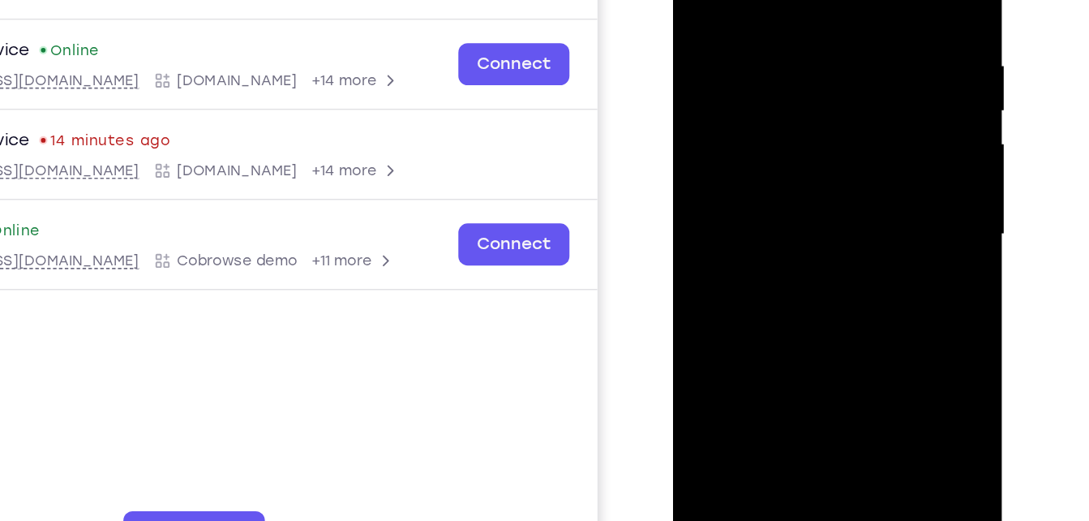
click at [877, 223] on div at bounding box center [787, 130] width 204 height 454
drag, startPoint x: 806, startPoint y: 262, endPoint x: 810, endPoint y: 24, distance: 237.7
click at [810, 24] on div at bounding box center [787, 130] width 204 height 454
drag, startPoint x: 785, startPoint y: 221, endPoint x: 804, endPoint y: 15, distance: 206.9
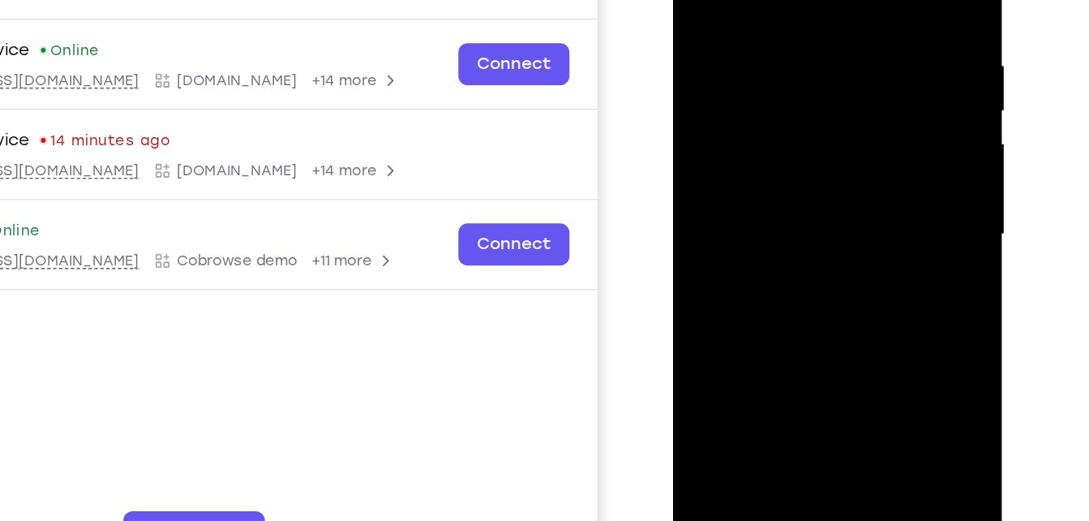
click at [804, 15] on div at bounding box center [787, 130] width 204 height 454
drag, startPoint x: 754, startPoint y: 240, endPoint x: 802, endPoint y: 16, distance: 229.1
click at [802, 16] on div at bounding box center [787, 130] width 204 height 454
drag, startPoint x: 762, startPoint y: 220, endPoint x: 780, endPoint y: 107, distance: 114.3
click at [780, 107] on div at bounding box center [787, 130] width 204 height 454
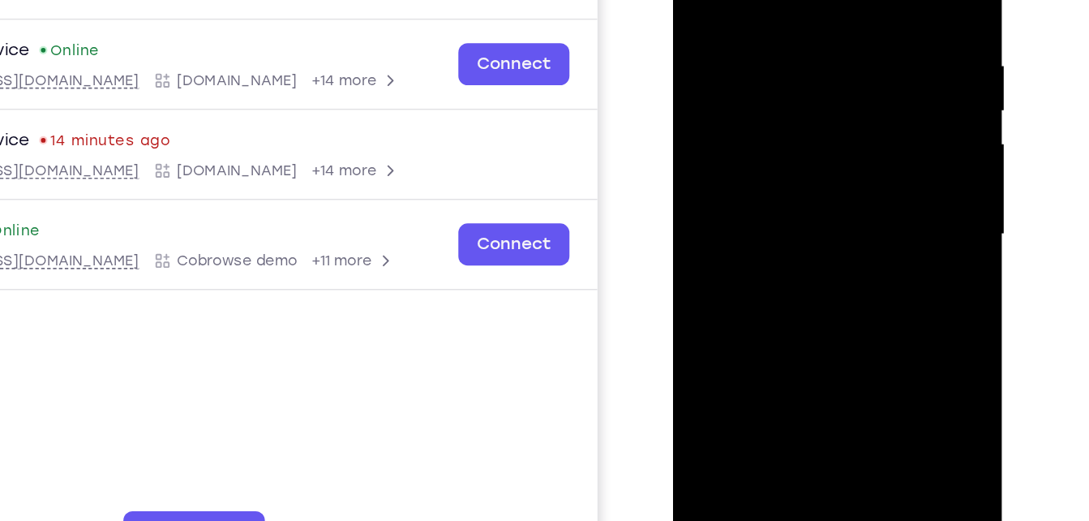
click at [870, 137] on div at bounding box center [787, 130] width 204 height 454
drag, startPoint x: 782, startPoint y: 213, endPoint x: 790, endPoint y: -30, distance: 243.5
click at [790, 0] on div at bounding box center [787, 130] width 204 height 454
drag, startPoint x: 771, startPoint y: 203, endPoint x: 785, endPoint y: 28, distance: 175.0
click at [785, 28] on div at bounding box center [787, 130] width 204 height 454
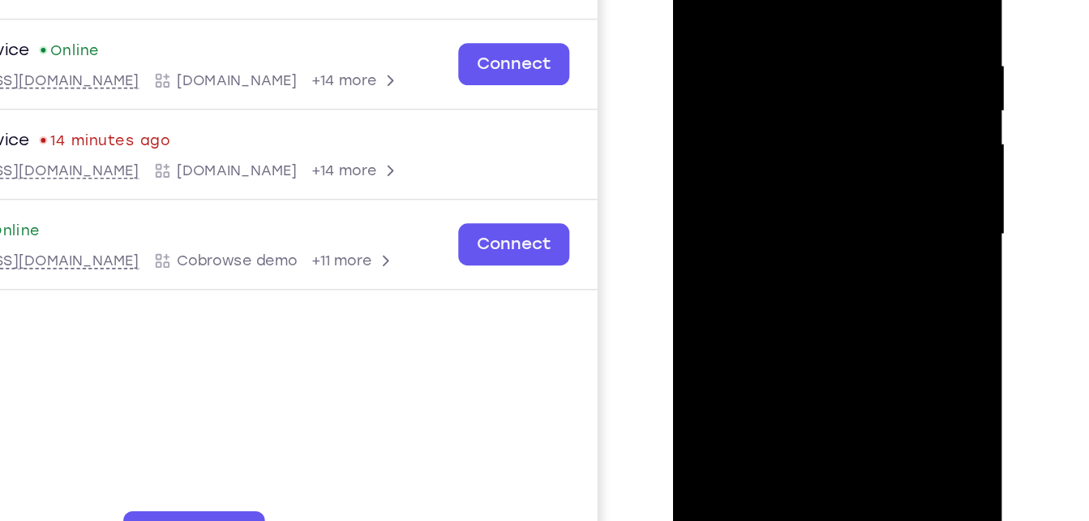
click at [823, 317] on div at bounding box center [787, 130] width 204 height 454
click at [798, 208] on div at bounding box center [787, 130] width 204 height 454
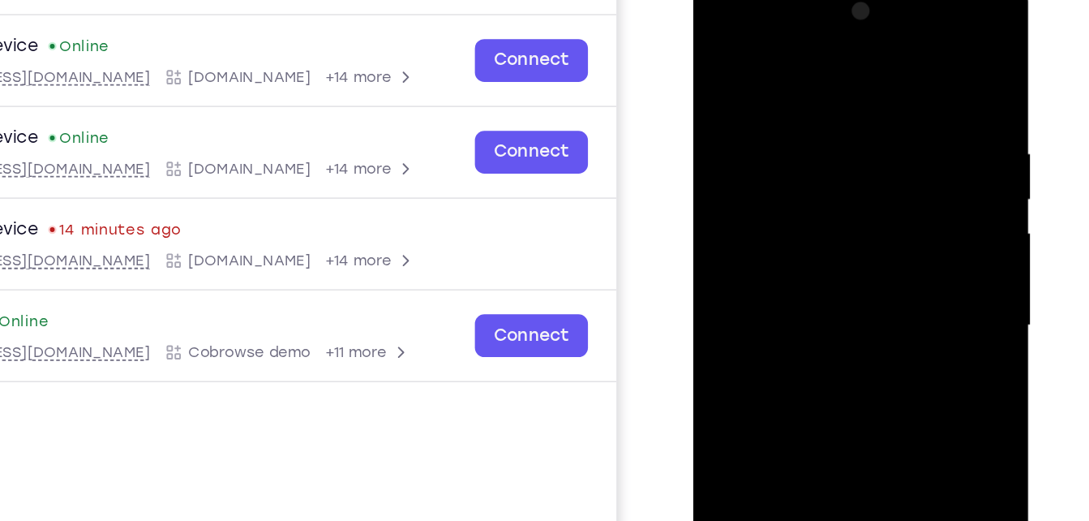
click at [891, 180] on div at bounding box center [808, 215] width 204 height 454
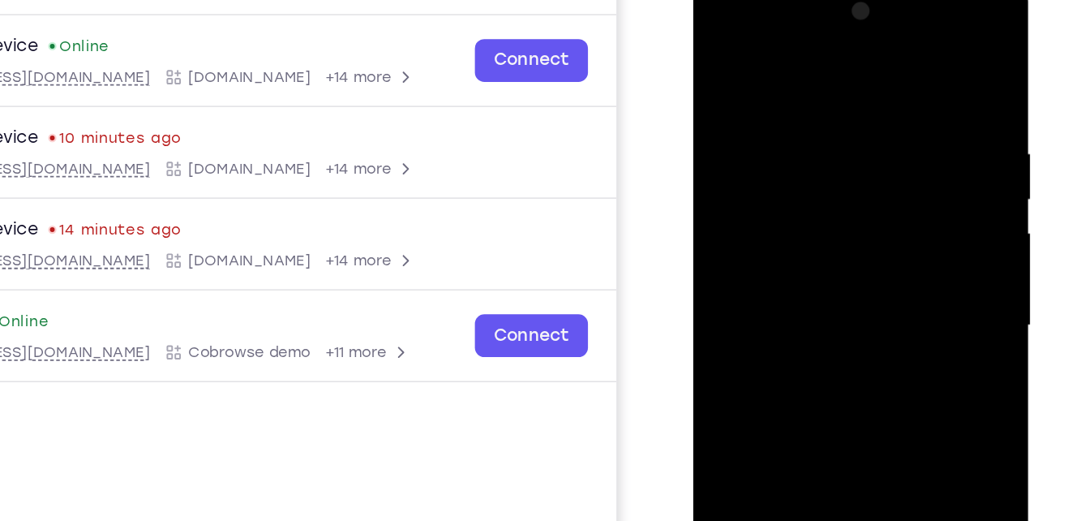
click at [722, 46] on div at bounding box center [808, 215] width 204 height 454
click at [783, 73] on div at bounding box center [808, 215] width 204 height 454
click at [887, 169] on div at bounding box center [808, 215] width 204 height 454
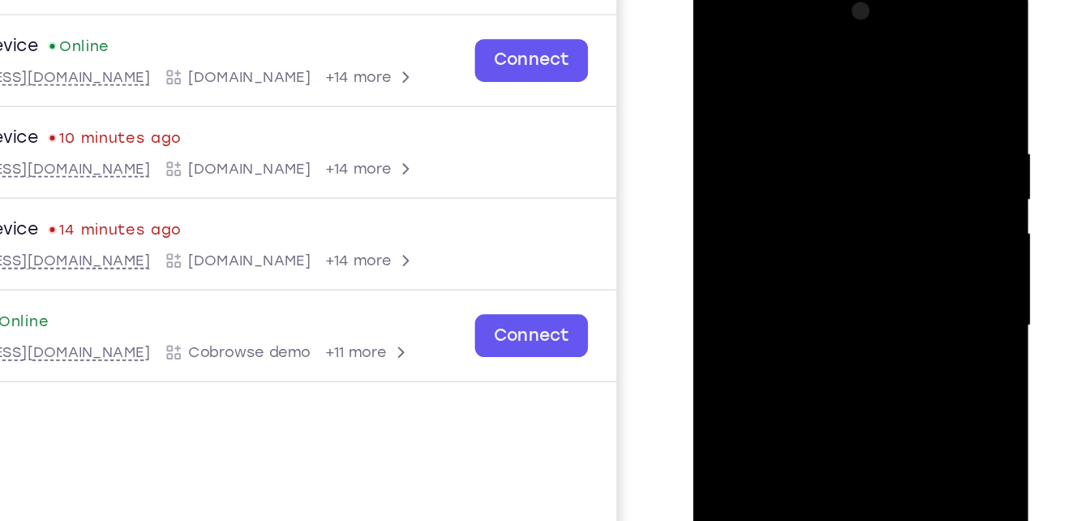
click at [887, 169] on div at bounding box center [808, 215] width 204 height 454
click at [717, 183] on div at bounding box center [808, 215] width 204 height 454
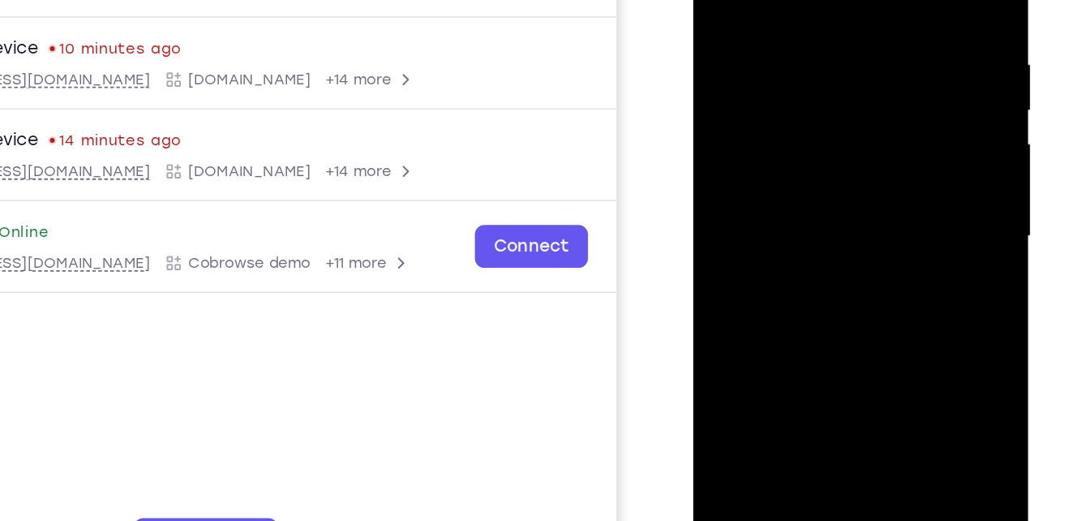
click at [895, 111] on div at bounding box center [808, 126] width 204 height 454
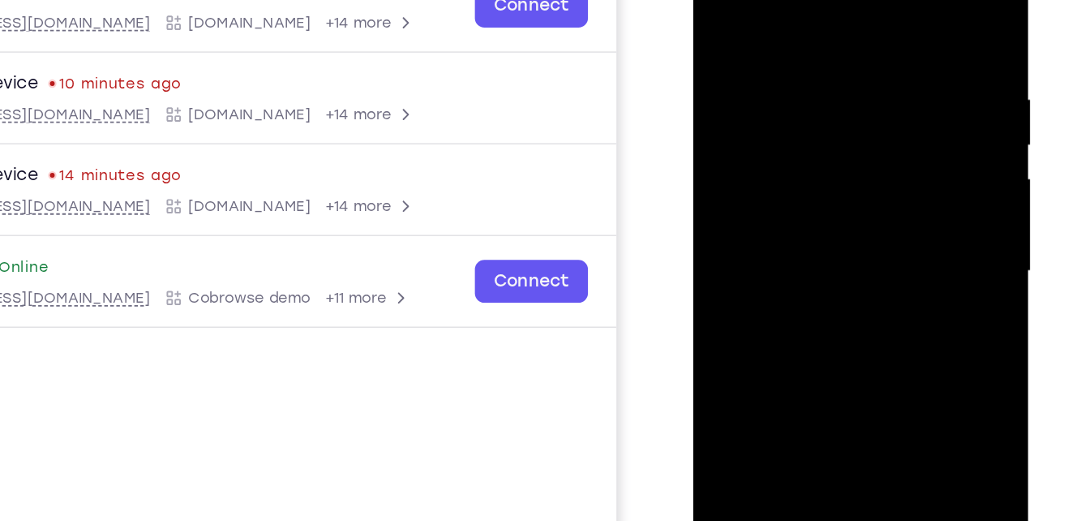
click at [895, 122] on div at bounding box center [808, 160] width 204 height 454
click at [894, 113] on div at bounding box center [808, 160] width 204 height 454
click at [720, 132] on div at bounding box center [808, 160] width 204 height 454
click at [722, 216] on div at bounding box center [808, 160] width 204 height 454
click at [901, 178] on div at bounding box center [808, 160] width 204 height 454
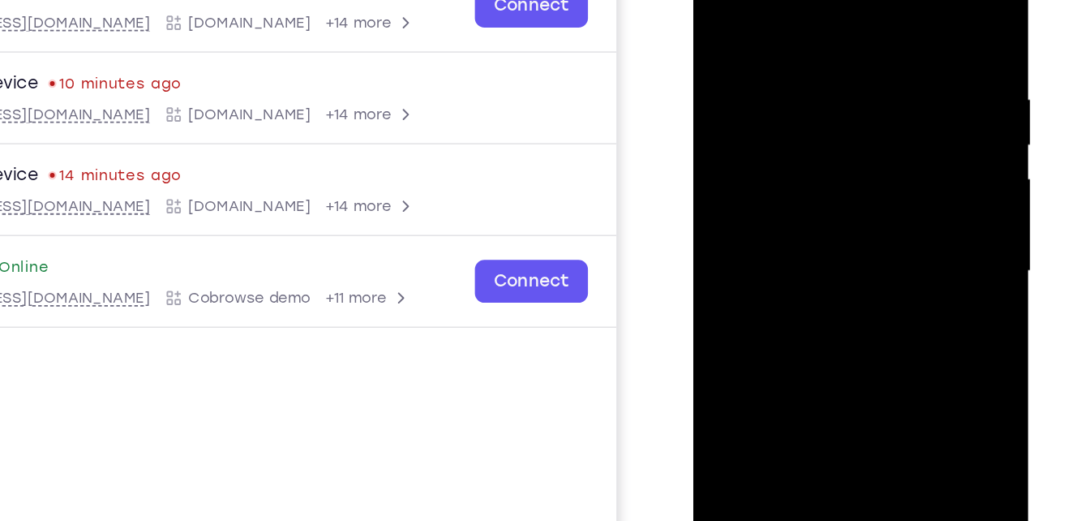
click at [901, 178] on div at bounding box center [808, 160] width 204 height 454
click at [699, 188] on div at bounding box center [809, 162] width 230 height 483
click at [711, 189] on div at bounding box center [808, 160] width 204 height 454
click at [722, 183] on div at bounding box center [808, 160] width 204 height 454
click at [896, 172] on div at bounding box center [808, 160] width 204 height 454
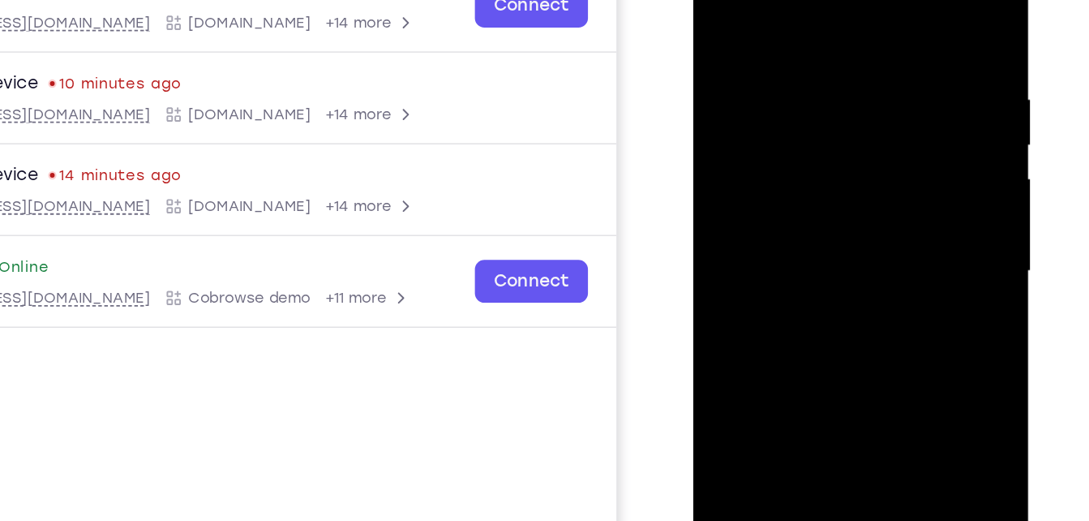
click at [896, 172] on div at bounding box center [808, 160] width 204 height 454
drag, startPoint x: 896, startPoint y: 172, endPoint x: 784, endPoint y: 178, distance: 112.1
click at [784, 178] on div at bounding box center [808, 160] width 204 height 454
drag, startPoint x: 883, startPoint y: 178, endPoint x: 811, endPoint y: 190, distance: 73.1
click at [811, 190] on div at bounding box center [808, 160] width 204 height 454
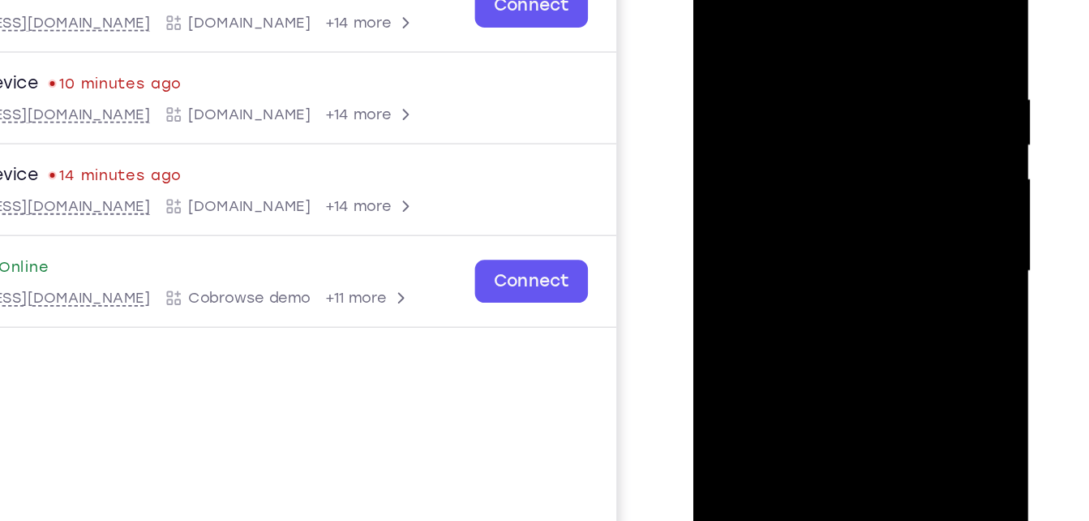
drag, startPoint x: 896, startPoint y: 193, endPoint x: 775, endPoint y: 204, distance: 122.1
click at [775, 204] on div at bounding box center [808, 160] width 204 height 454
drag, startPoint x: 878, startPoint y: 187, endPoint x: 753, endPoint y: 200, distance: 126.4
click at [753, 200] on div at bounding box center [808, 160] width 204 height 454
drag, startPoint x: 894, startPoint y: 167, endPoint x: 788, endPoint y: 174, distance: 105.7
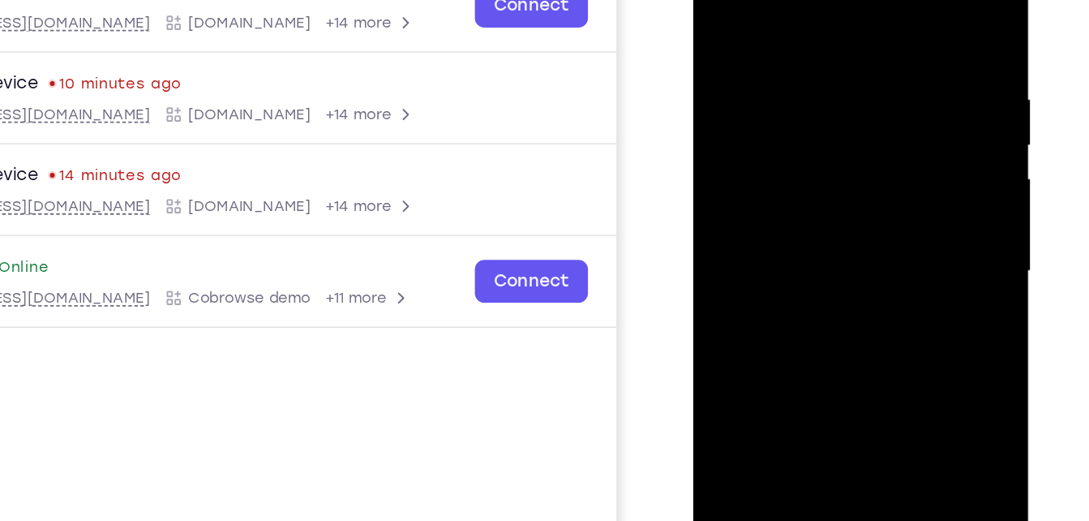
click at [788, 174] on div at bounding box center [808, 160] width 204 height 454
drag, startPoint x: 886, startPoint y: 172, endPoint x: 759, endPoint y: 174, distance: 126.6
click at [759, 174] on div at bounding box center [808, 160] width 204 height 454
drag, startPoint x: 896, startPoint y: 174, endPoint x: 771, endPoint y: 182, distance: 124.4
click at [771, 182] on div at bounding box center [808, 160] width 204 height 454
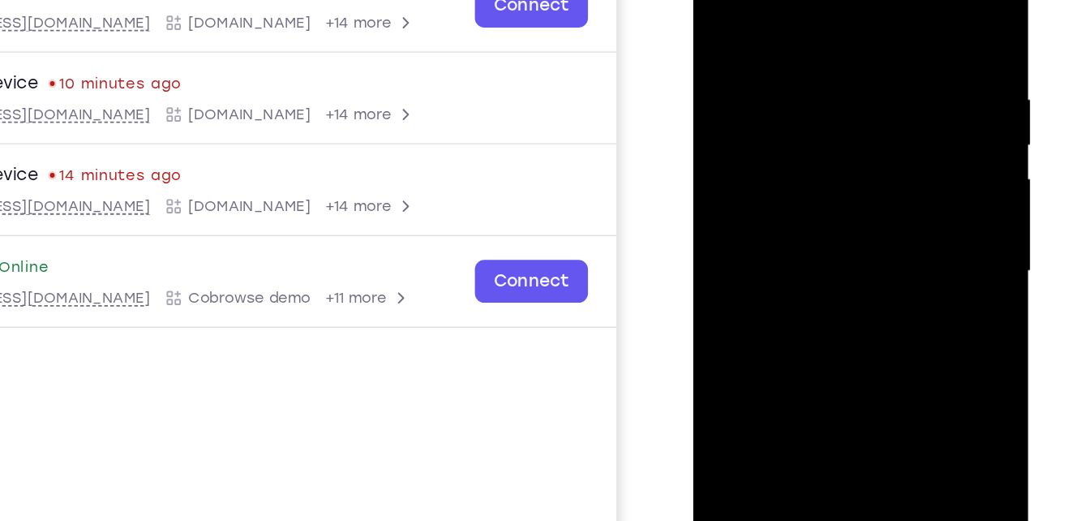
drag, startPoint x: 895, startPoint y: 179, endPoint x: 742, endPoint y: 187, distance: 152.7
click at [742, 187] on div at bounding box center [808, 160] width 204 height 454
drag, startPoint x: 909, startPoint y: 179, endPoint x: 778, endPoint y: 181, distance: 130.6
click at [778, 181] on div at bounding box center [808, 160] width 204 height 454
click at [887, 180] on div at bounding box center [808, 160] width 204 height 454
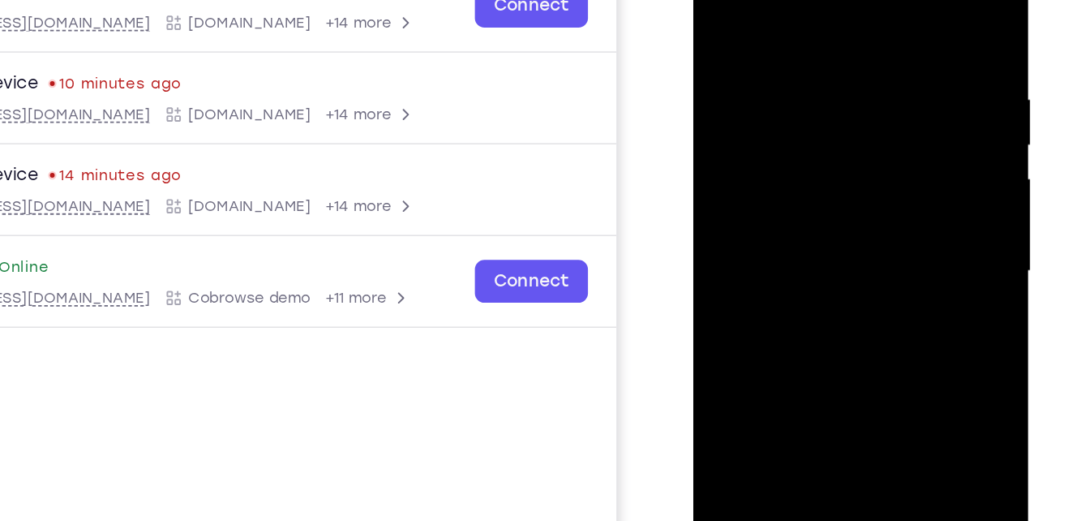
click at [887, 180] on div at bounding box center [808, 160] width 204 height 454
click at [726, 185] on div at bounding box center [808, 160] width 204 height 454
click at [735, 189] on div at bounding box center [808, 160] width 204 height 454
click at [902, 161] on div at bounding box center [808, 160] width 204 height 454
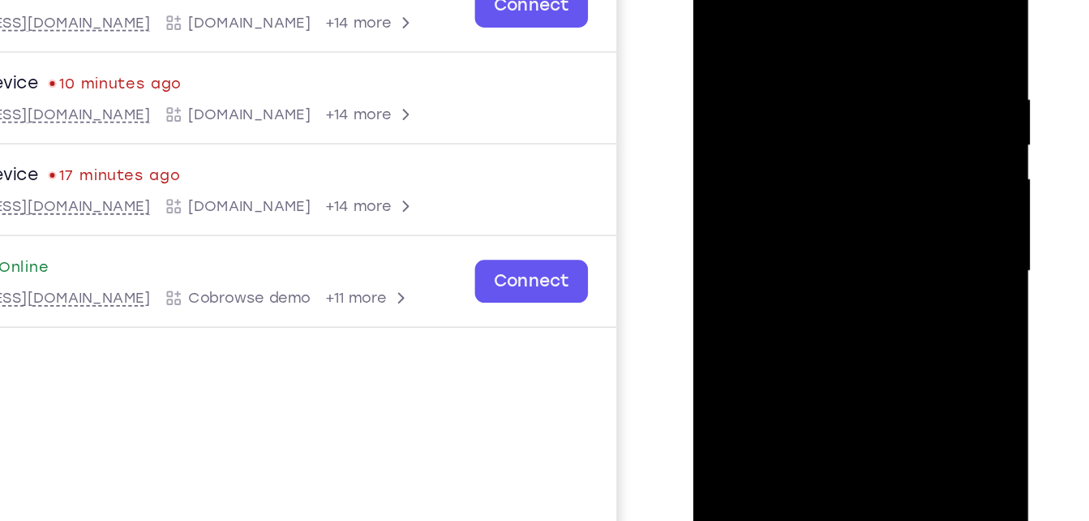
click at [902, 161] on div at bounding box center [808, 160] width 204 height 454
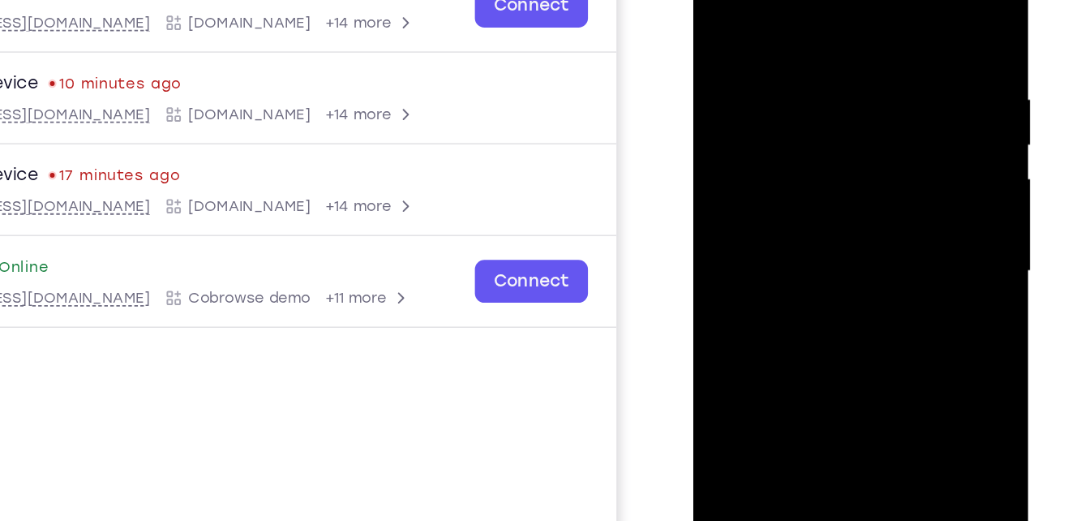
click at [903, 163] on div at bounding box center [808, 160] width 204 height 454
drag, startPoint x: 901, startPoint y: 163, endPoint x: 761, endPoint y: 173, distance: 140.7
click at [761, 173] on div at bounding box center [808, 160] width 204 height 454
drag, startPoint x: 875, startPoint y: 175, endPoint x: 716, endPoint y: 186, distance: 159.3
click at [716, 186] on div at bounding box center [808, 160] width 204 height 454
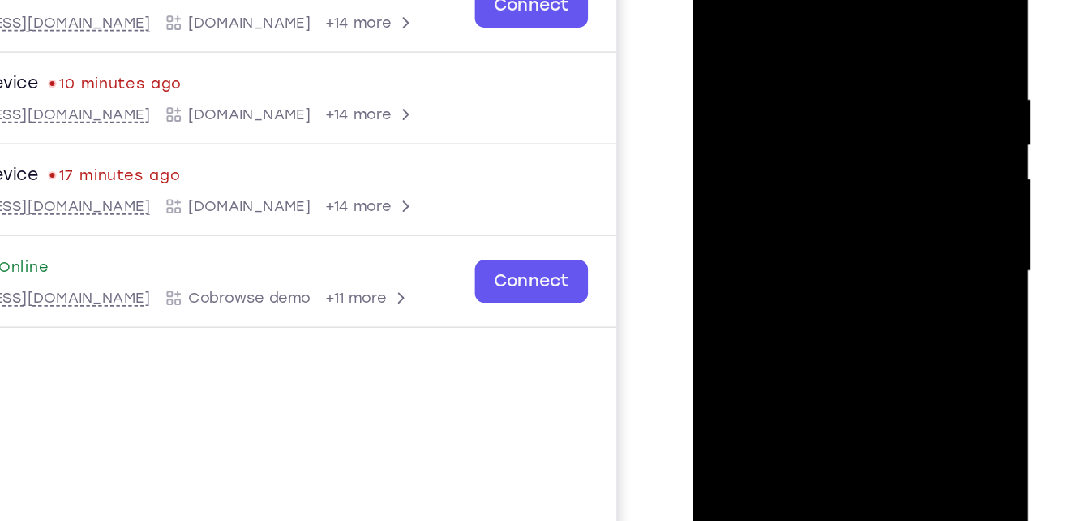
drag, startPoint x: 874, startPoint y: 174, endPoint x: 724, endPoint y: 183, distance: 150.3
click at [724, 183] on div at bounding box center [808, 160] width 204 height 454
click at [895, 154] on div at bounding box center [808, 160] width 204 height 454
drag, startPoint x: 895, startPoint y: 154, endPoint x: 744, endPoint y: 165, distance: 151.2
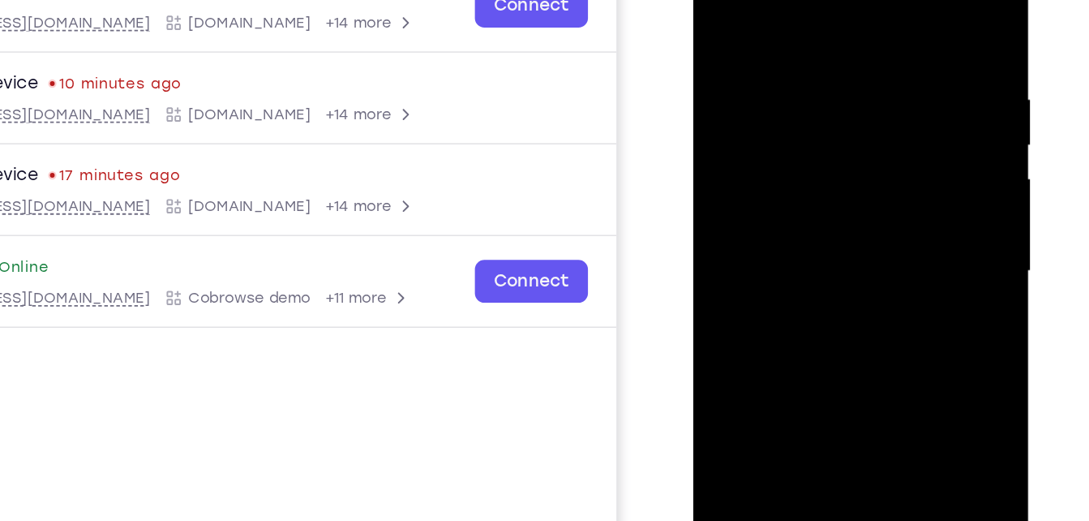
click at [744, 165] on div at bounding box center [808, 160] width 204 height 454
click at [883, 171] on div at bounding box center [808, 160] width 204 height 454
click at [702, 217] on div at bounding box center [809, 162] width 230 height 483
click at [712, 217] on div at bounding box center [808, 160] width 204 height 454
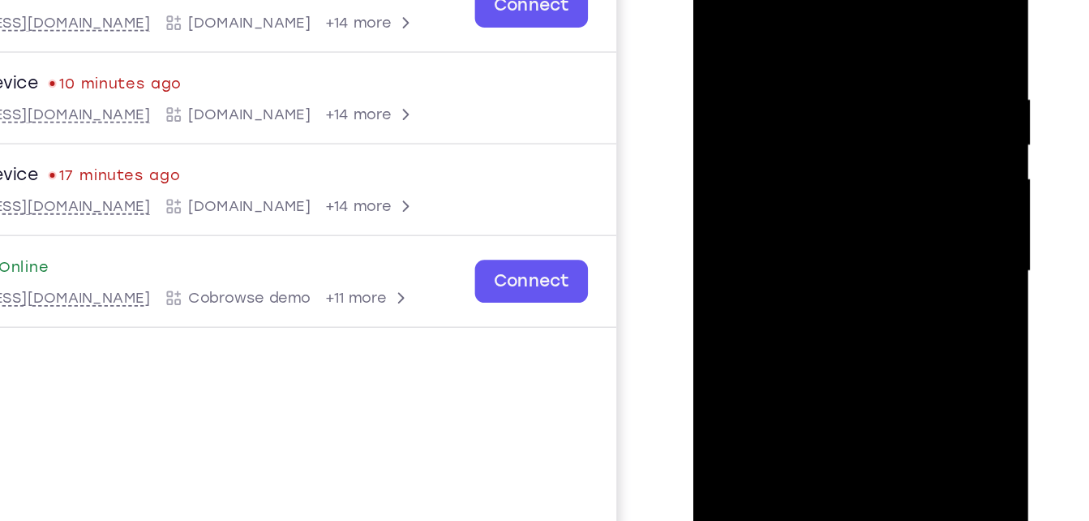
click at [903, 170] on div at bounding box center [808, 160] width 204 height 454
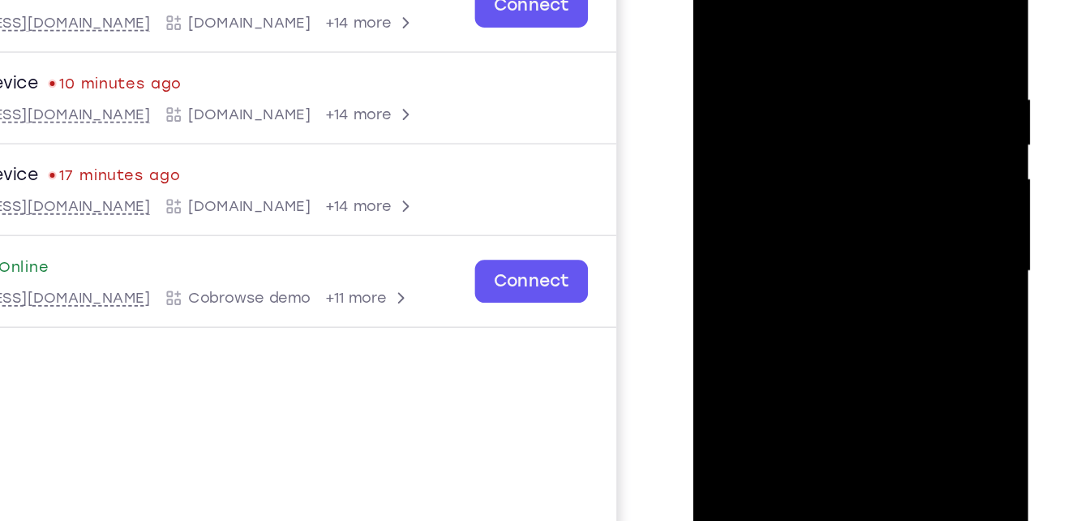
drag, startPoint x: 903, startPoint y: 170, endPoint x: 780, endPoint y: 191, distance: 124.4
click at [780, 191] on div at bounding box center [808, 160] width 204 height 454
click at [908, 185] on div at bounding box center [808, 160] width 204 height 454
drag, startPoint x: 907, startPoint y: 185, endPoint x: 780, endPoint y: 184, distance: 126.5
click at [780, 184] on div at bounding box center [808, 160] width 204 height 454
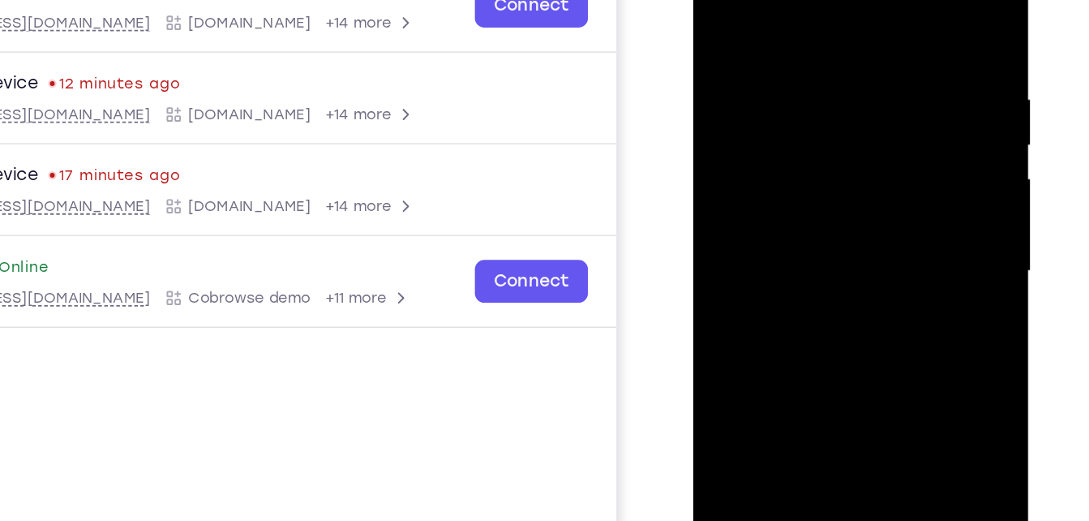
drag, startPoint x: 889, startPoint y: 181, endPoint x: 742, endPoint y: 205, distance: 148.8
click at [742, 205] on div at bounding box center [808, 160] width 204 height 454
click at [890, 184] on div at bounding box center [808, 160] width 204 height 454
click at [722, 187] on div at bounding box center [808, 160] width 204 height 454
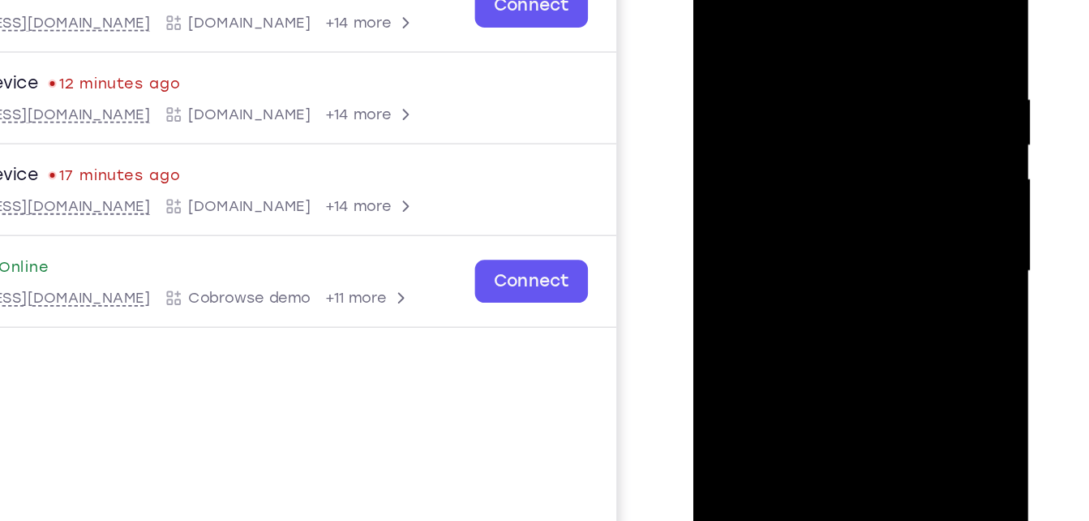
click at [891, 169] on div at bounding box center [808, 160] width 204 height 454
click at [887, 167] on div at bounding box center [808, 160] width 204 height 454
click at [888, 167] on div at bounding box center [808, 160] width 204 height 454
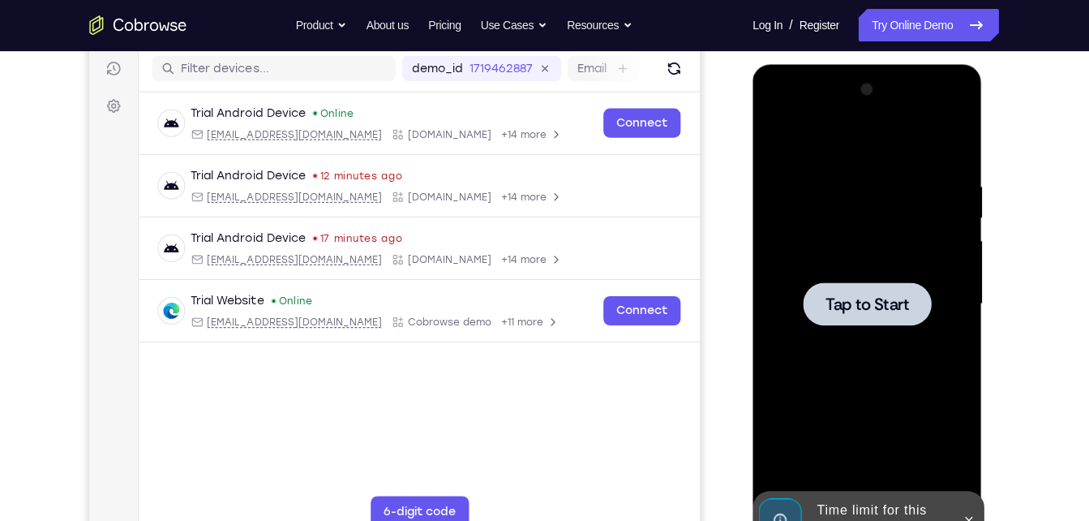
scroll to position [205, 0]
